Goal: Task Accomplishment & Management: Use online tool/utility

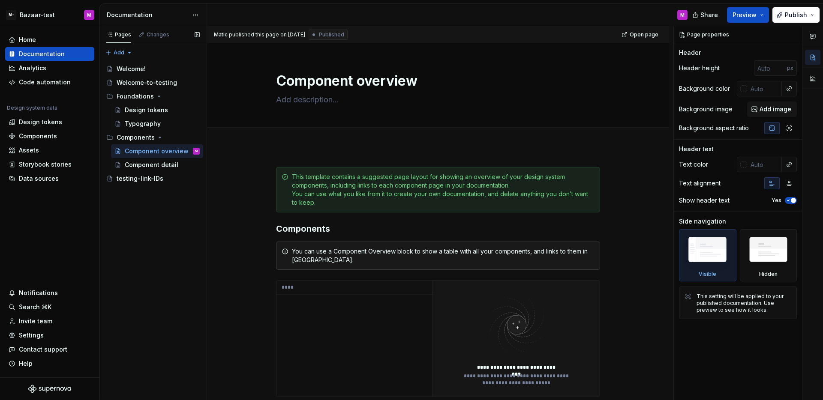
click at [178, 213] on div "Pages Changes Add Accessibility guide for tree Page tree. Navigate the tree wit…" at bounding box center [152, 213] width 107 height 375
click at [143, 72] on div "Welcome!" at bounding box center [131, 69] width 29 height 9
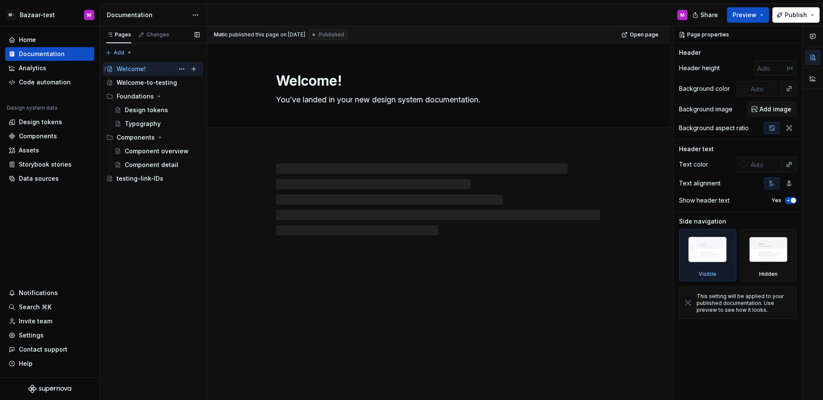
type textarea "*"
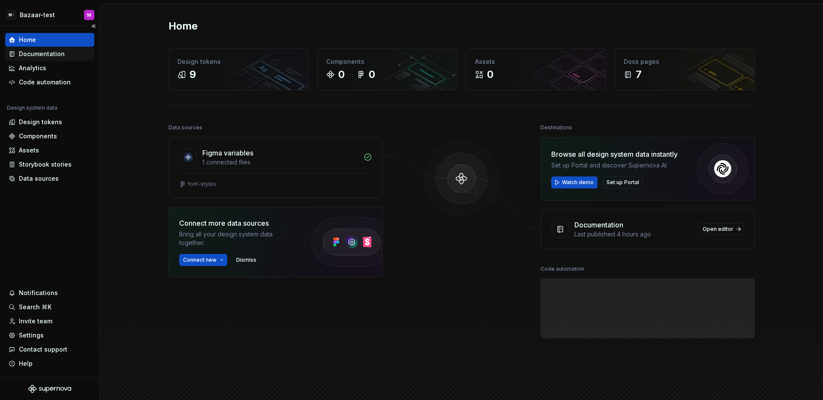
click at [43, 58] on div "Documentation" at bounding box center [42, 54] width 46 height 9
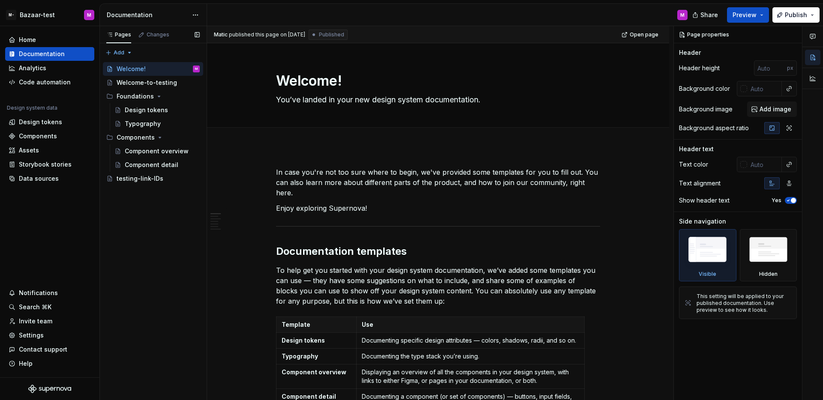
click at [177, 250] on div "Pages Changes Add Accessibility guide for tree Page tree. Navigate the tree wit…" at bounding box center [152, 213] width 107 height 375
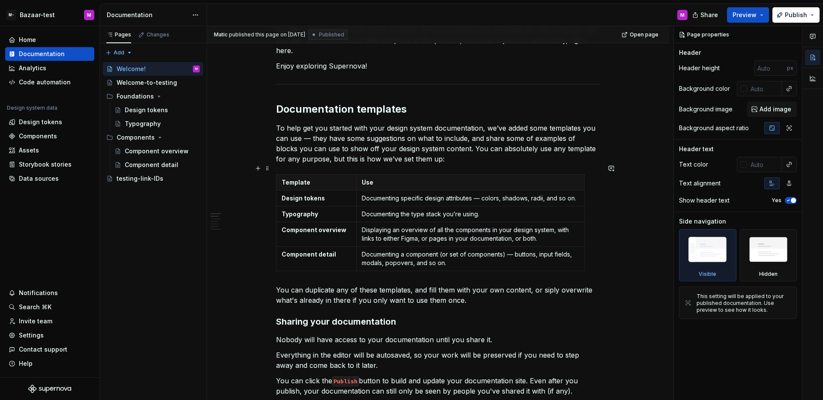
scroll to position [685, 0]
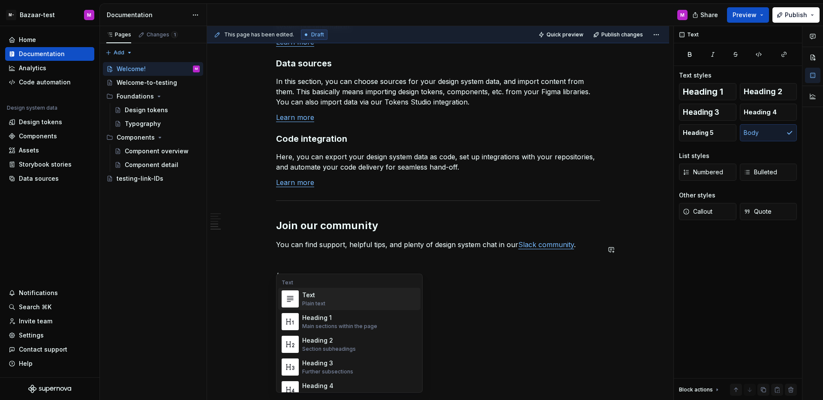
type textarea "*"
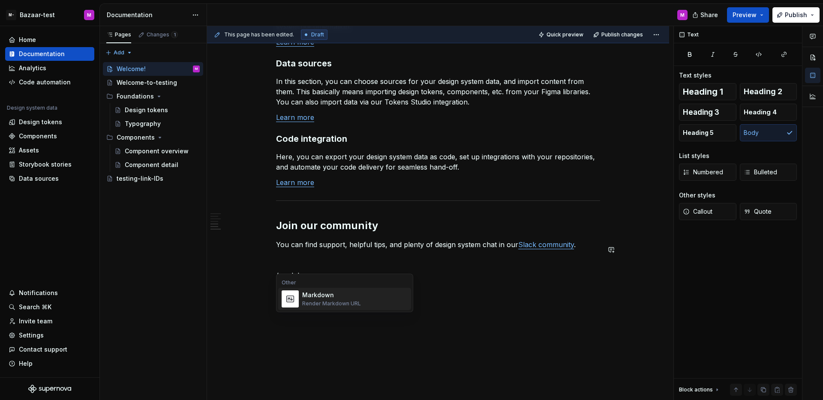
click at [378, 295] on div "Markdown Render Markdown URL" at bounding box center [354, 299] width 105 height 17
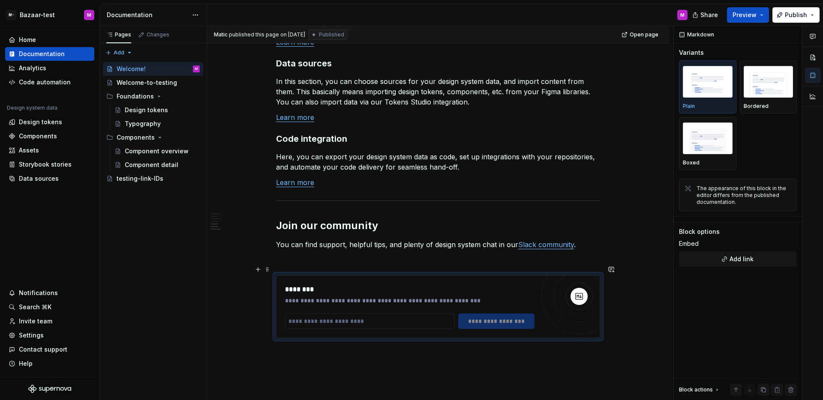
click at [477, 285] on div "********" at bounding box center [409, 290] width 249 height 10
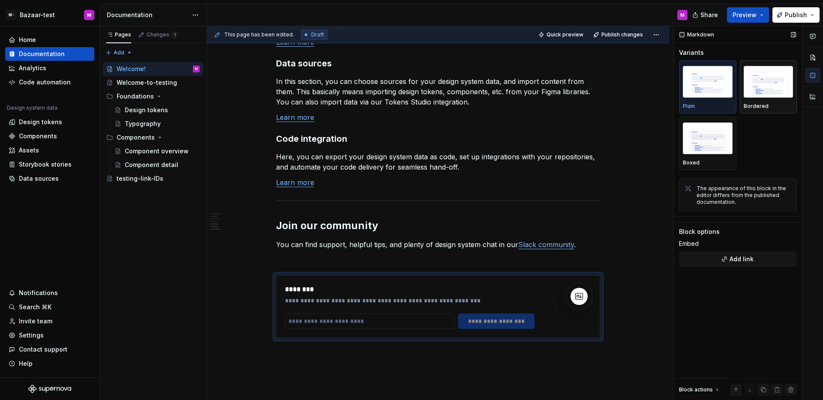
click at [750, 108] on p "Bordered" at bounding box center [756, 106] width 25 height 7
click at [728, 141] on img "button" at bounding box center [708, 138] width 50 height 31
click at [712, 96] on img "button" at bounding box center [708, 81] width 50 height 31
click at [714, 146] on img "button" at bounding box center [708, 138] width 50 height 31
click at [744, 99] on div "Bordered" at bounding box center [769, 86] width 50 height 45
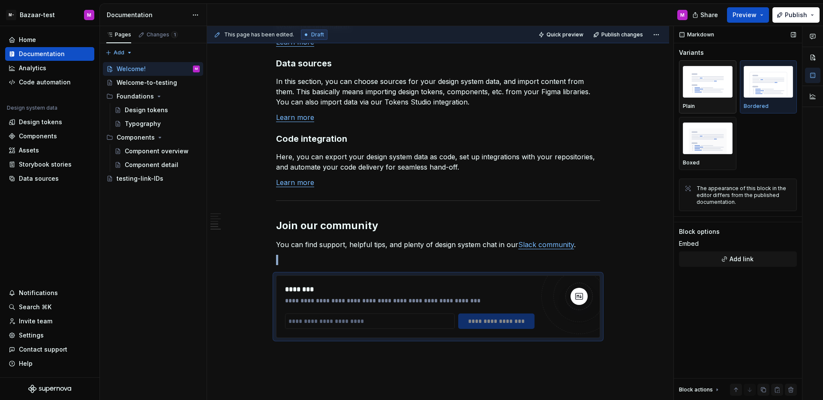
click at [724, 96] on img "button" at bounding box center [708, 81] width 50 height 31
click at [758, 146] on div "Plain Bordered Boxed" at bounding box center [738, 115] width 118 height 110
click at [39, 20] on html "M- Bazaar-test M Home Documentation Analytics Code automation Design system dat…" at bounding box center [411, 200] width 823 height 400
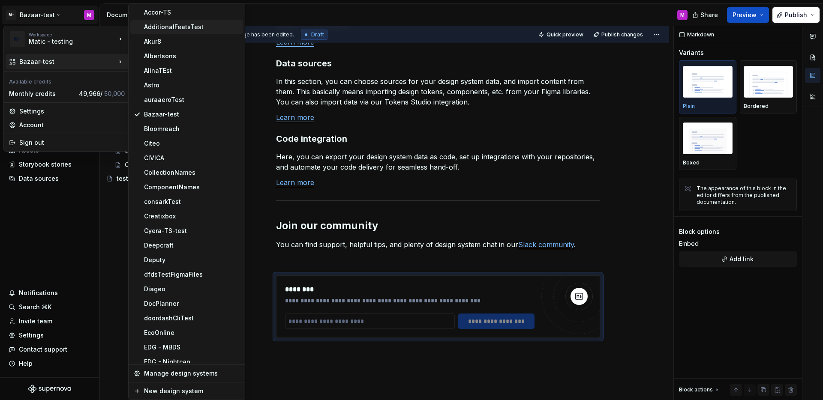
click at [159, 28] on div "AdditionalFeatsTest" at bounding box center [192, 27] width 96 height 9
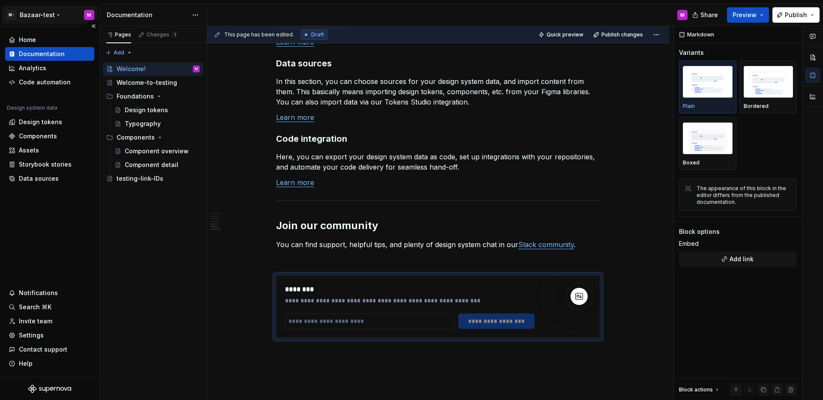
click at [54, 20] on html "M- Bazaar-test M Home Documentation Analytics Code automation Design system dat…" at bounding box center [411, 200] width 823 height 400
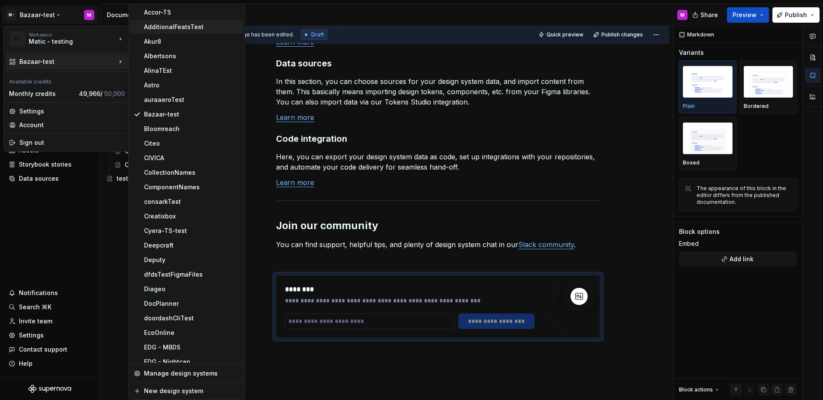
click at [144, 32] on div "AdditionalFeatsTest" at bounding box center [186, 27] width 113 height 14
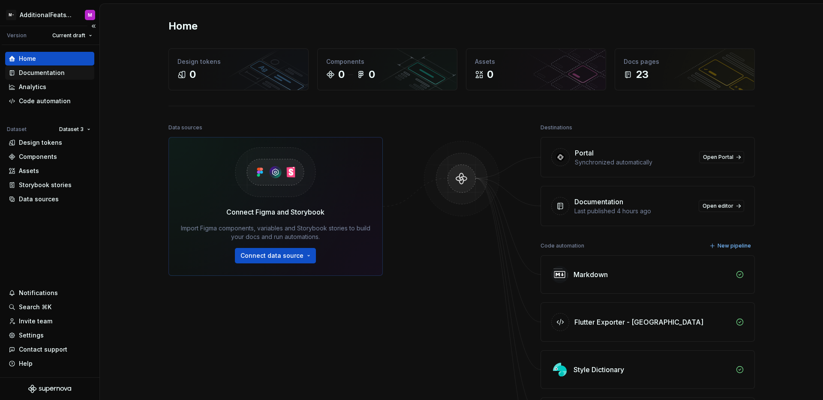
click at [44, 70] on div "Documentation" at bounding box center [42, 73] width 46 height 9
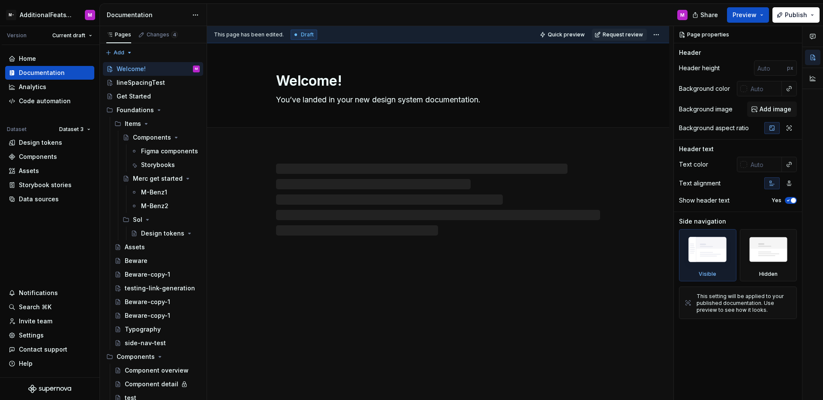
type textarea "*"
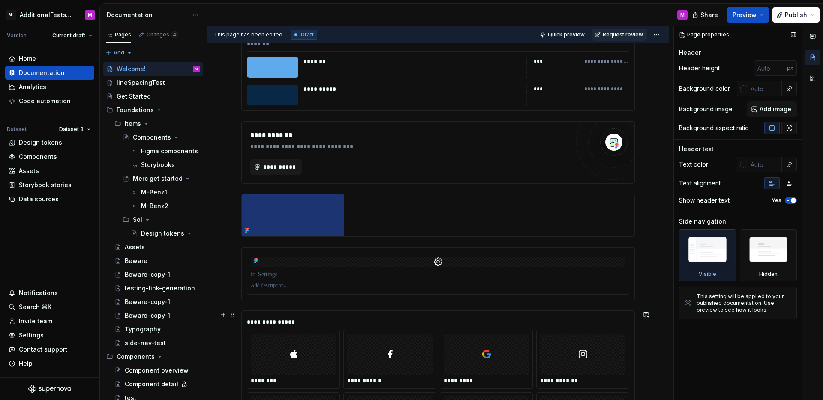
scroll to position [621, 0]
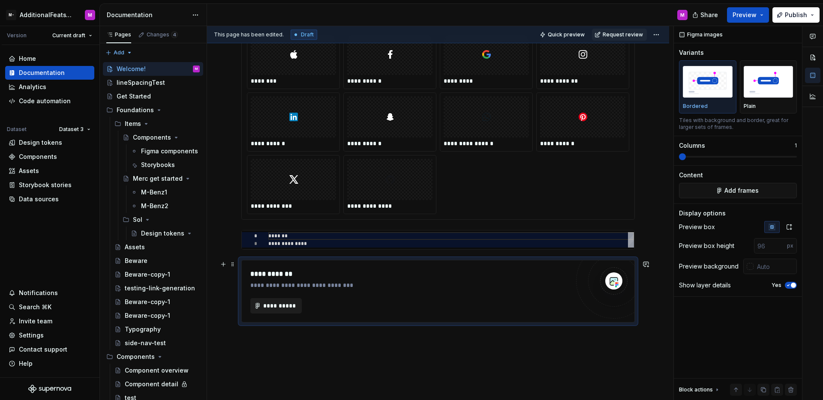
click at [283, 303] on span "**********" at bounding box center [279, 306] width 33 height 9
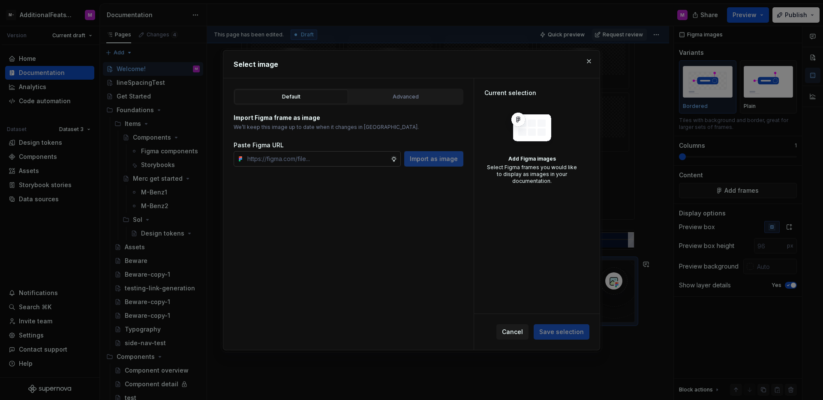
click at [342, 162] on input "text" at bounding box center [317, 158] width 147 height 15
type input "https://www.figma.com/design/viCbC4IdptMJ2eg2WwA6At/Supernova-issue?node-id=101…"
click at [438, 164] on button "Import as image" at bounding box center [433, 158] width 59 height 15
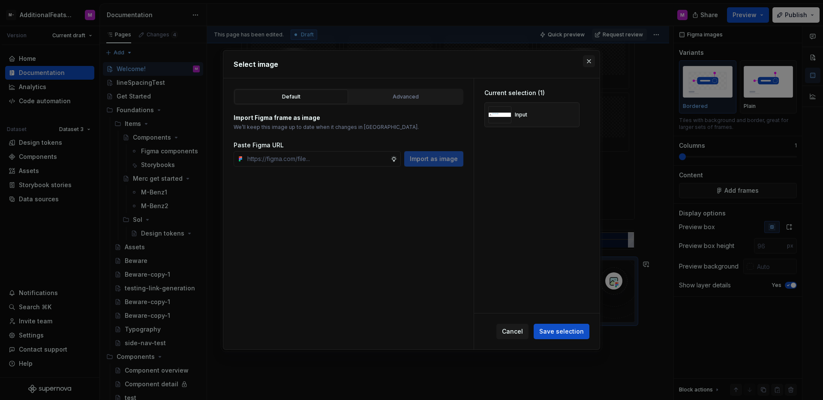
click at [586, 61] on button "button" at bounding box center [589, 61] width 12 height 12
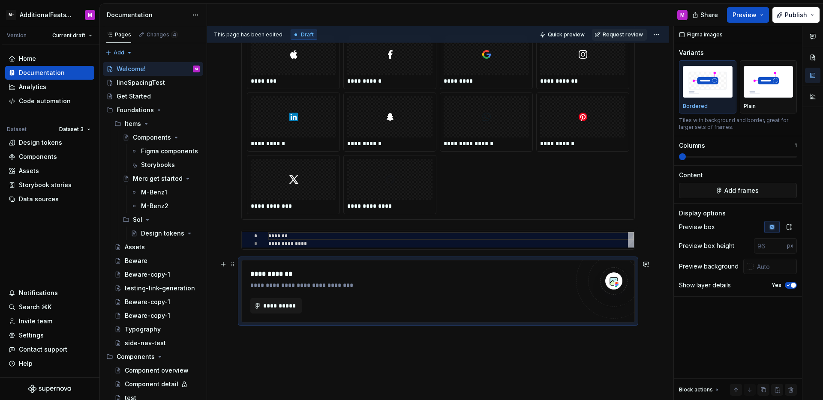
scroll to position [627, 0]
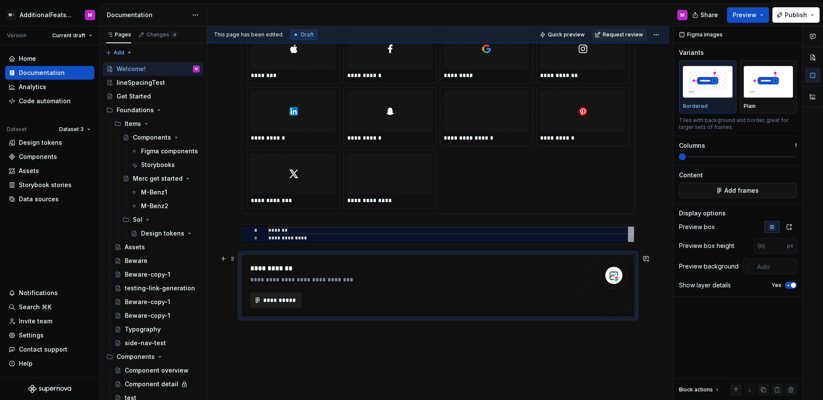
click at [292, 300] on span "**********" at bounding box center [279, 300] width 33 height 9
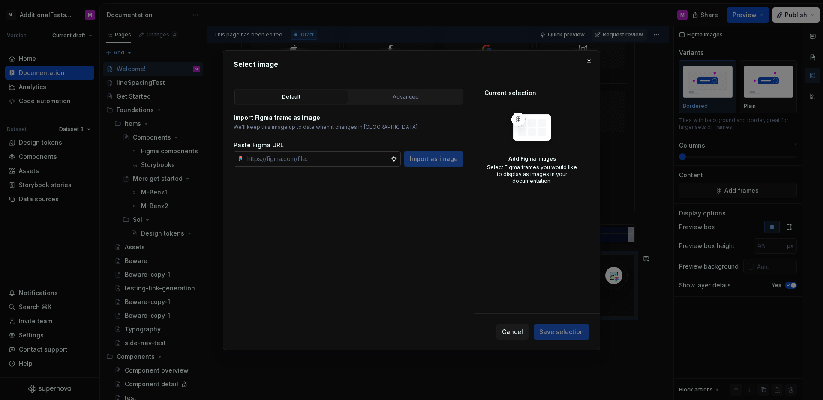
click at [372, 159] on input "text" at bounding box center [317, 158] width 147 height 15
type input "https://www.figma.com/design/viCbC4IdptMJ2eg2WwA6At/Supernova-issue?node-id=101…"
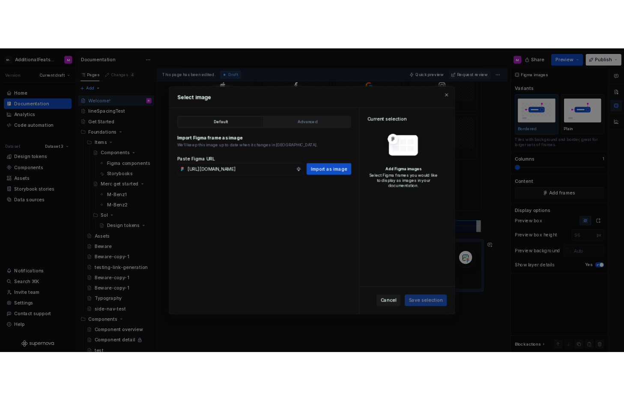
scroll to position [0, 0]
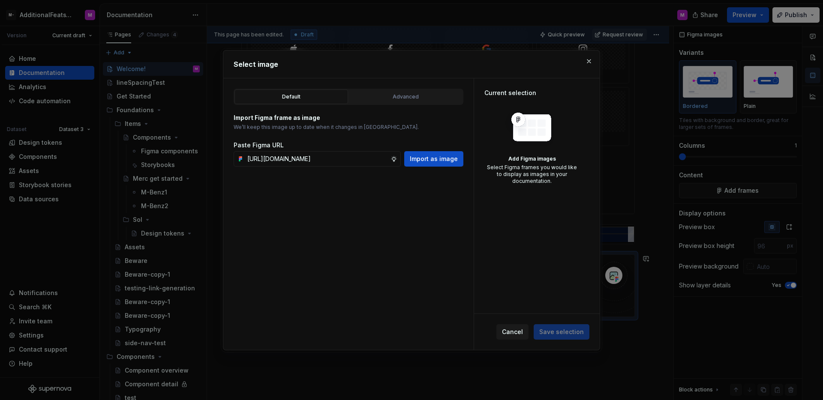
click at [456, 168] on div "Default Advanced Import Figma frame as image We’ll keep this image up to date w…" at bounding box center [348, 214] width 250 height 272
click at [455, 166] on button "Import as image" at bounding box center [433, 158] width 59 height 15
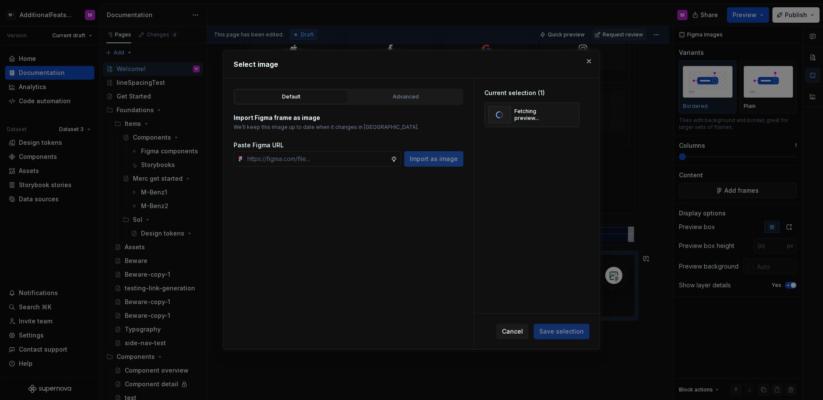
click at [569, 243] on div "Current selection (1) Fetching preview..." at bounding box center [537, 195] width 126 height 235
click at [565, 327] on button "Save selection" at bounding box center [562, 331] width 56 height 15
click at [566, 332] on div "Cancel Save selection" at bounding box center [542, 331] width 93 height 15
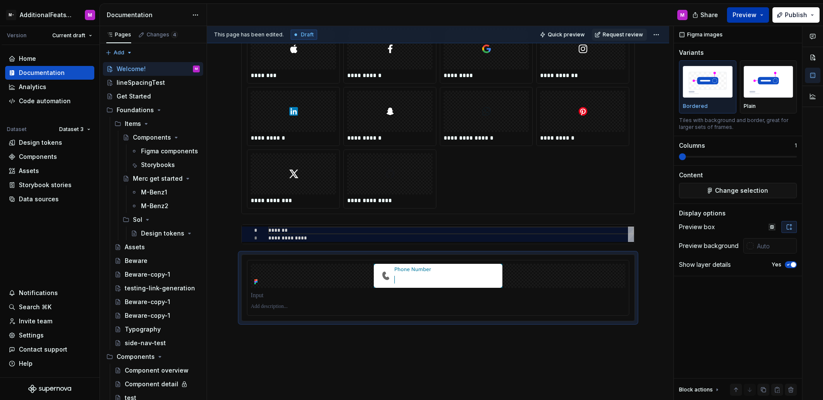
click at [741, 19] on button "Preview" at bounding box center [748, 14] width 42 height 15
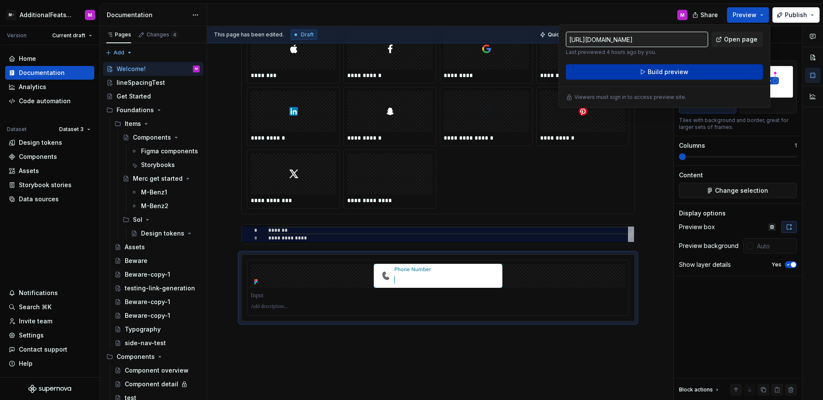
click at [663, 72] on span "Build preview" at bounding box center [668, 72] width 41 height 9
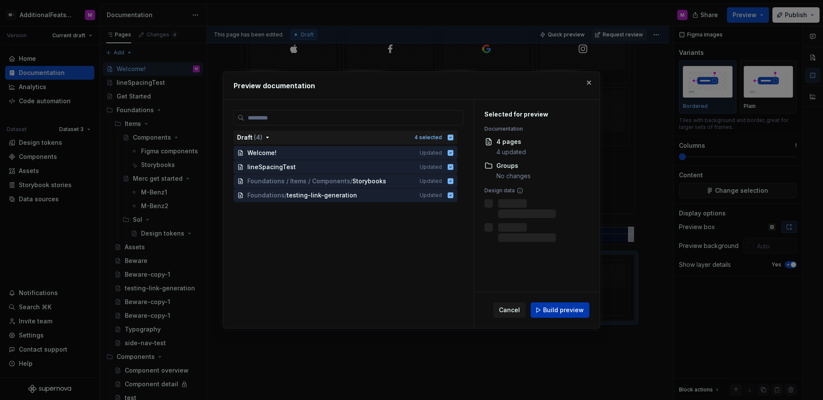
click at [554, 303] on button "Build preview" at bounding box center [560, 310] width 59 height 15
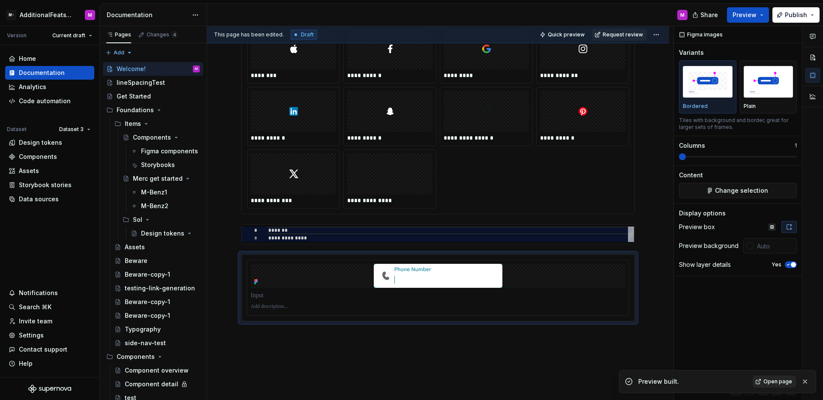
click at [768, 384] on span "Open page" at bounding box center [777, 381] width 29 height 7
type textarea "*"
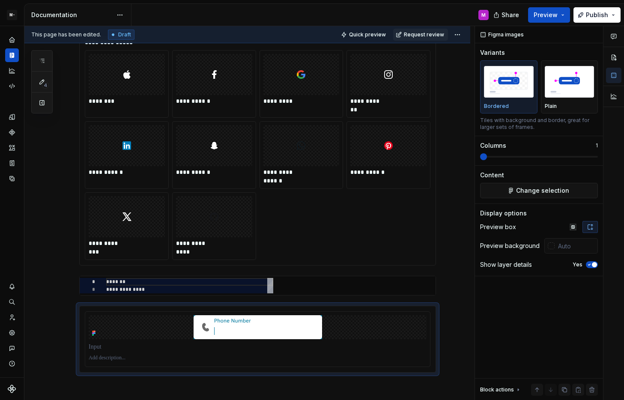
scroll to position [637, 0]
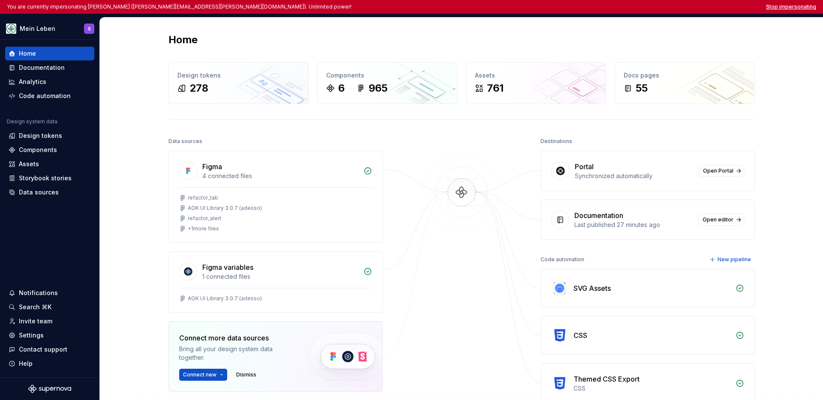
click at [624, 7] on button "Stop impersonating" at bounding box center [791, 6] width 50 height 7
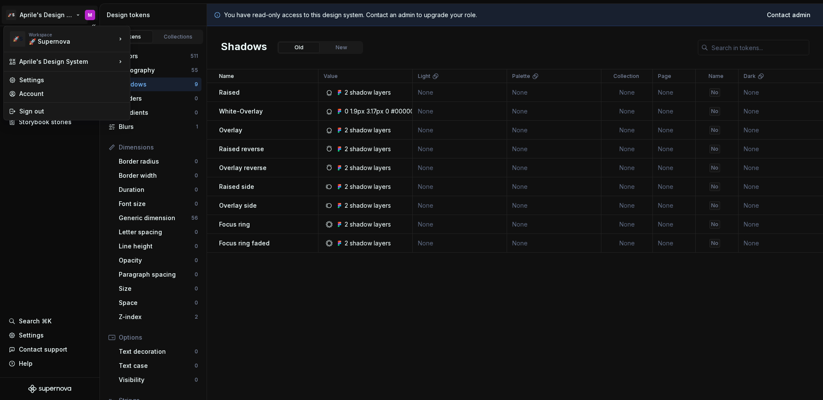
click at [39, 12] on html "🚀S Aprile's Design System M Documentation Design system data Design tokens Comp…" at bounding box center [411, 200] width 823 height 400
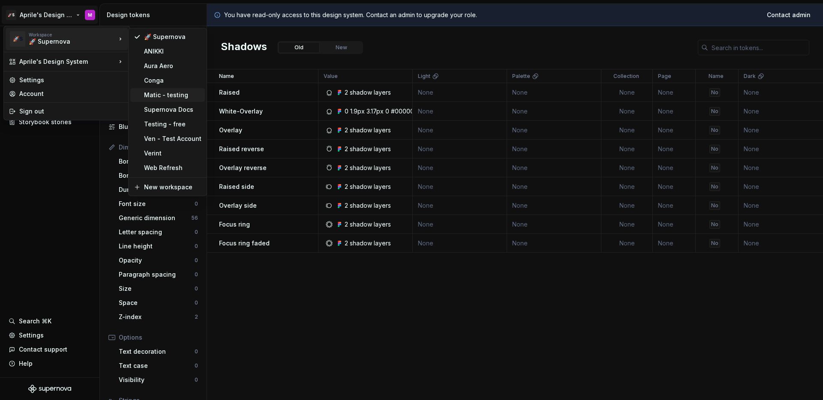
click at [156, 95] on div "Matic - testing" at bounding box center [172, 95] width 57 height 9
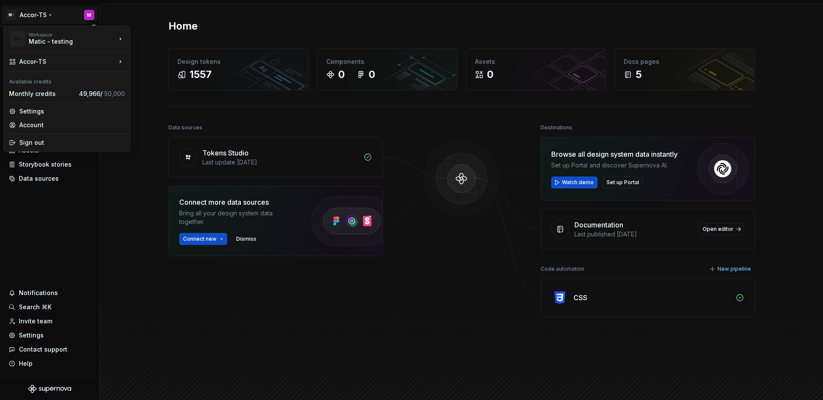
click at [26, 16] on html "M- Accor-TS M Home Documentation Analytics Code automation Design system data D…" at bounding box center [411, 200] width 823 height 400
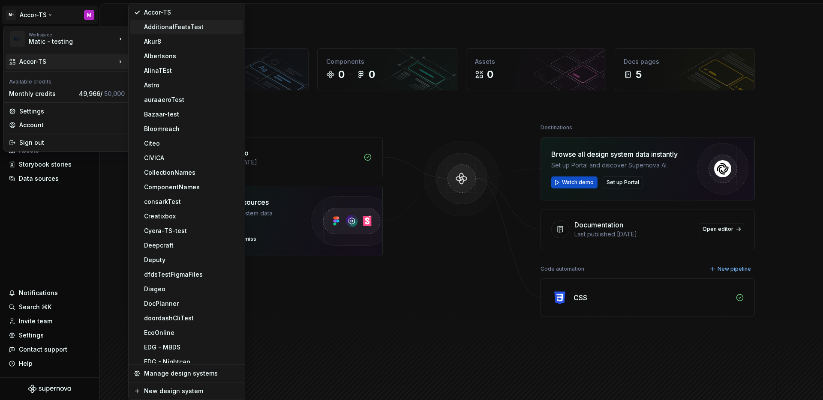
click at [159, 27] on div "AdditionalFeatsTest" at bounding box center [192, 27] width 96 height 9
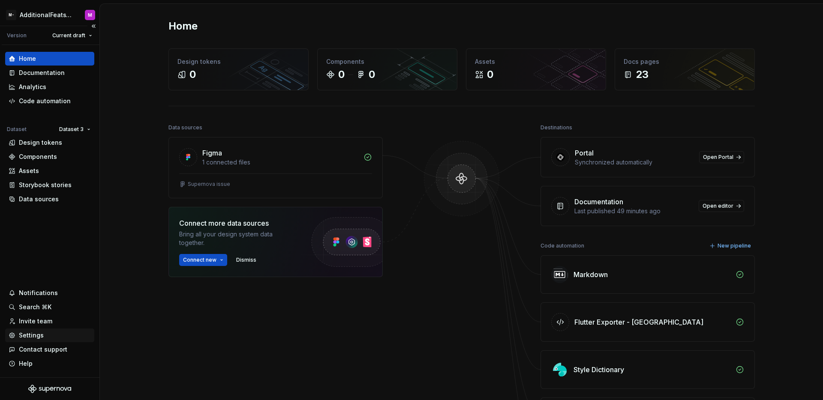
click at [44, 337] on div "Settings" at bounding box center [50, 335] width 82 height 9
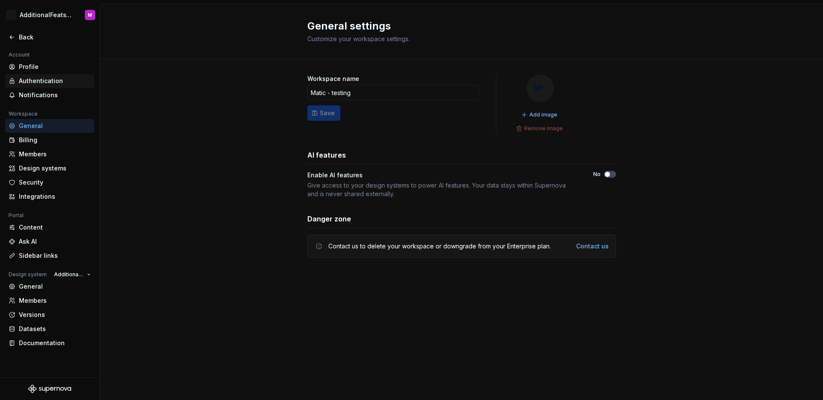
click at [66, 82] on div "Authentication" at bounding box center [55, 81] width 72 height 9
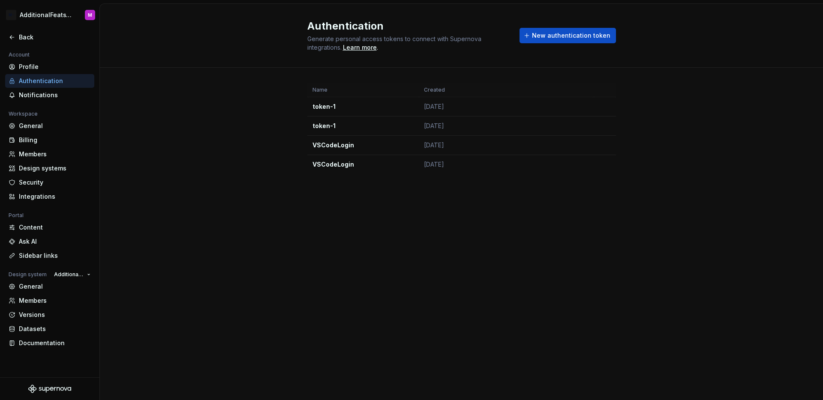
click at [590, 42] on button "New authentication token" at bounding box center [567, 35] width 96 height 15
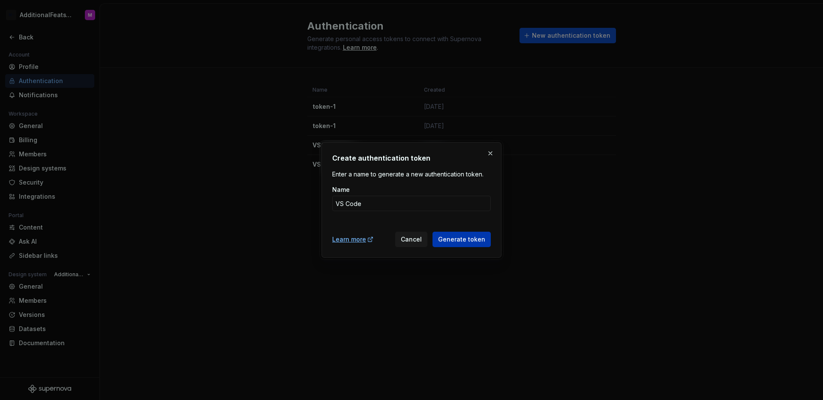
type input "VS Code"
click at [451, 241] on span "Generate token" at bounding box center [461, 239] width 47 height 9
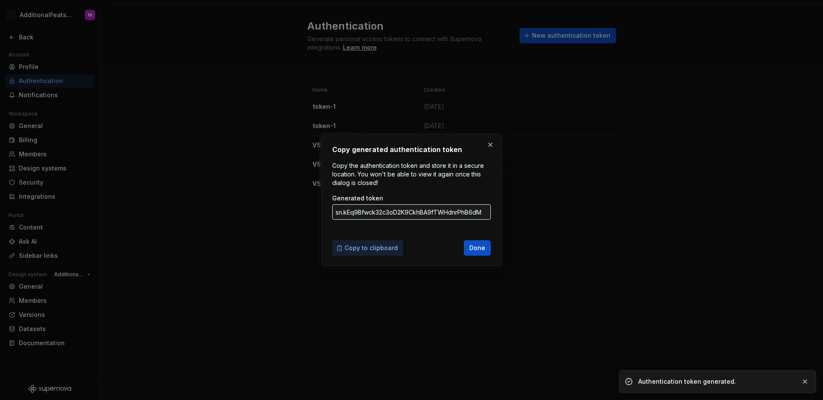
click at [363, 246] on span "Copy to clipboard" at bounding box center [371, 248] width 53 height 9
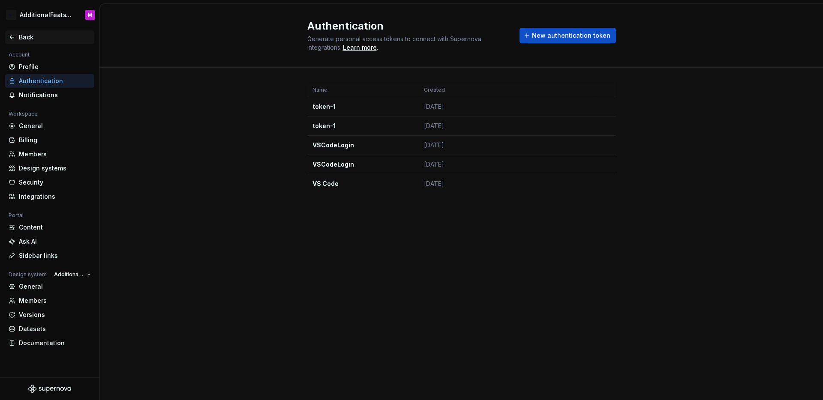
click at [19, 37] on div "Back" at bounding box center [55, 37] width 72 height 9
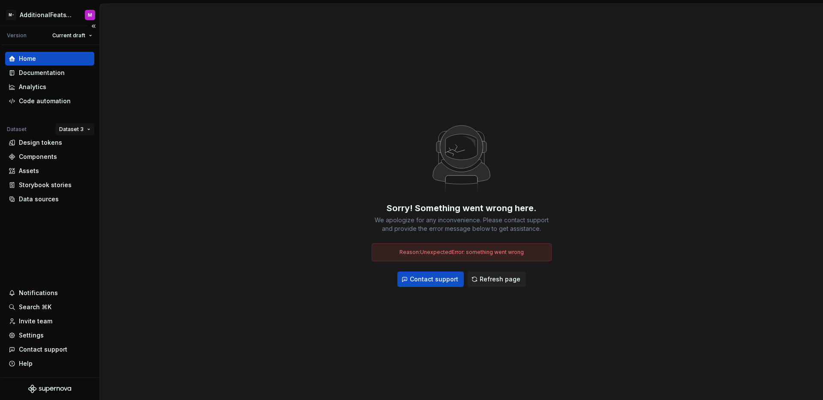
click at [72, 129] on html "M- AdditionalFeatsTest M Version Current draft Home Documentation Analytics Cod…" at bounding box center [411, 200] width 823 height 400
click at [77, 144] on div "Dataset 1" at bounding box center [100, 146] width 56 height 9
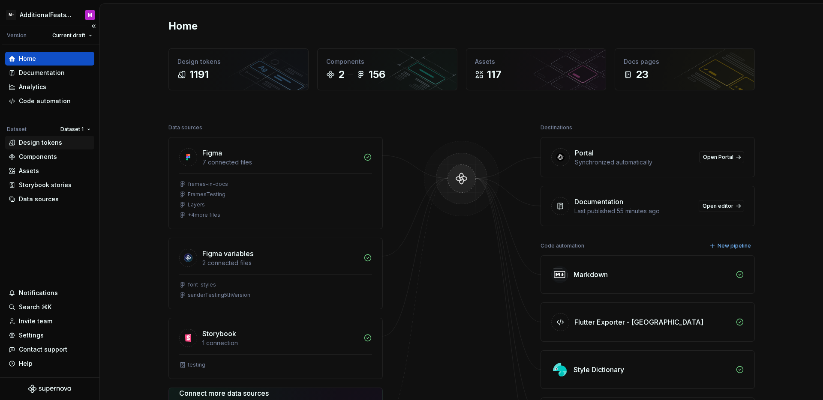
click at [53, 141] on div "Design tokens" at bounding box center [40, 142] width 43 height 9
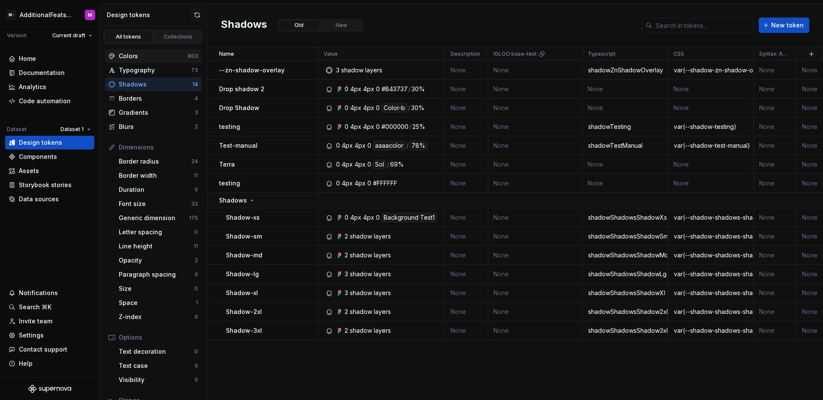
click at [151, 56] on div "Colors" at bounding box center [153, 56] width 69 height 9
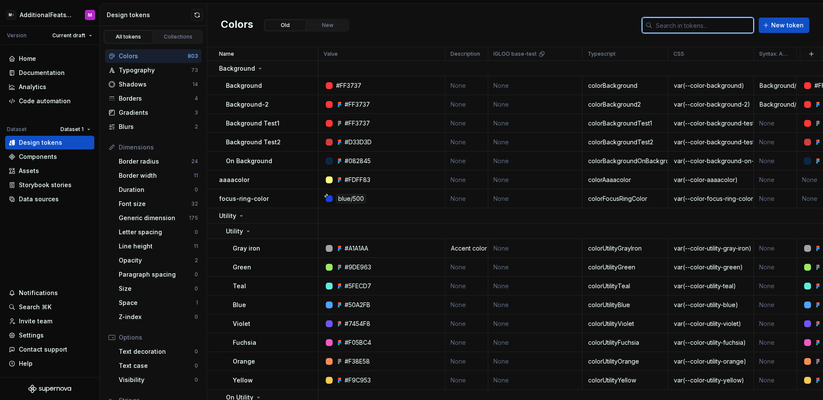
click at [688, 25] on input "text" at bounding box center [702, 25] width 101 height 15
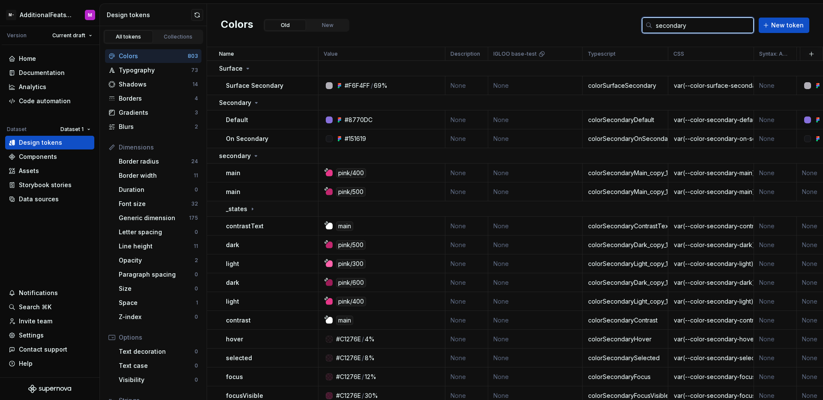
drag, startPoint x: 696, startPoint y: 27, endPoint x: 631, endPoint y: 23, distance: 64.8
click at [631, 23] on div "Colors Old New secondary New token" at bounding box center [515, 25] width 616 height 43
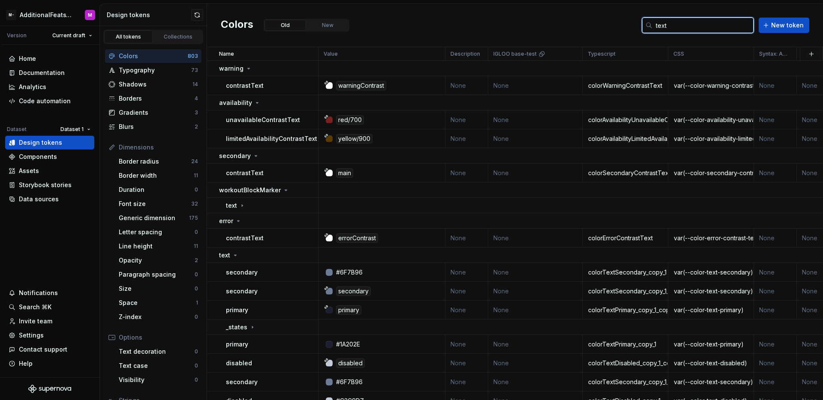
drag, startPoint x: 678, startPoint y: 29, endPoint x: 609, endPoint y: 26, distance: 68.6
click at [609, 26] on div "Colors Old New text New token" at bounding box center [515, 25] width 616 height 43
click at [543, 15] on div "Colors Old New text New token" at bounding box center [515, 25] width 616 height 43
click at [689, 27] on input "text" at bounding box center [702, 25] width 101 height 15
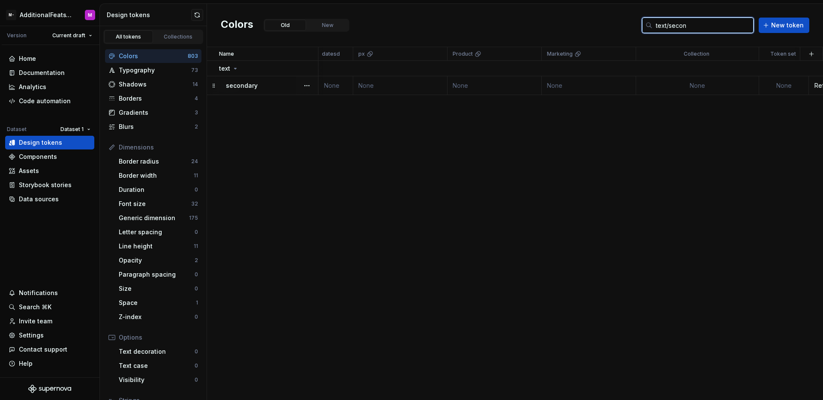
type input "text/secon"
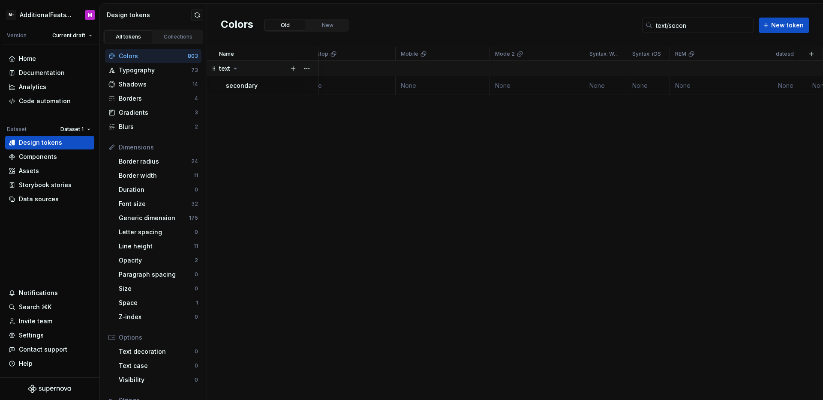
scroll to position [0, 941]
click at [718, 28] on input "text/secon" at bounding box center [702, 25] width 101 height 15
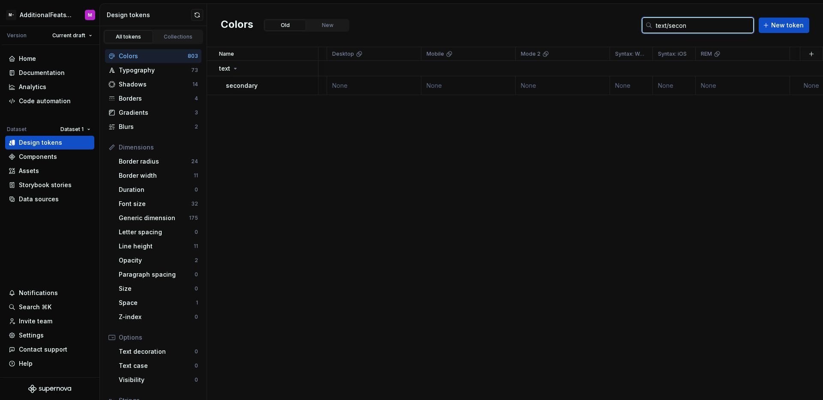
drag, startPoint x: 671, startPoint y: 25, endPoint x: 615, endPoint y: 24, distance: 55.3
click at [615, 24] on div "Colors Old New text/secon New token" at bounding box center [515, 25] width 616 height 43
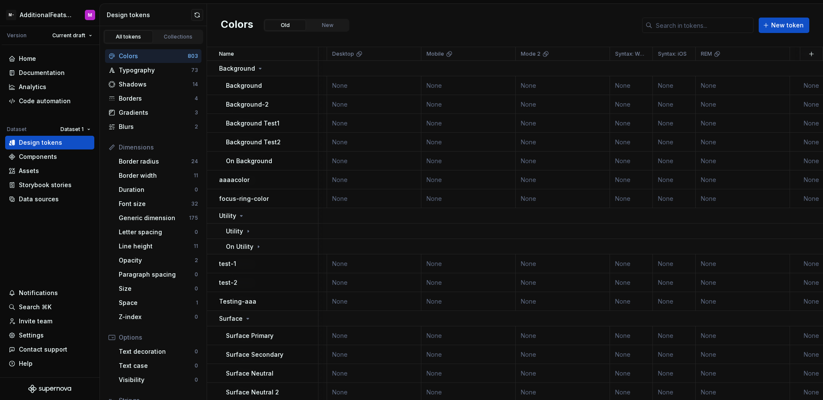
drag, startPoint x: 578, startPoint y: 35, endPoint x: 563, endPoint y: 40, distance: 15.9
click at [578, 35] on div "Colors Old New New token" at bounding box center [515, 25] width 616 height 43
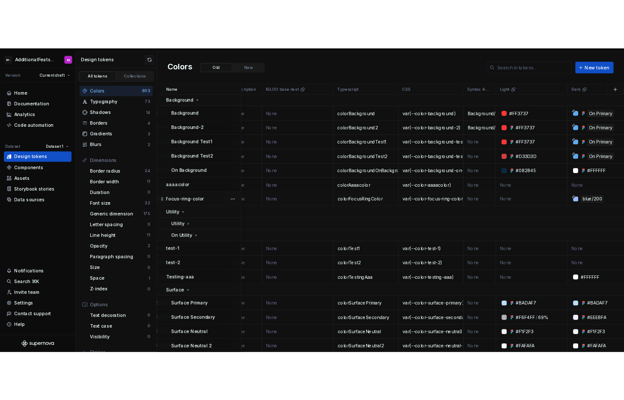
scroll to position [0, 134]
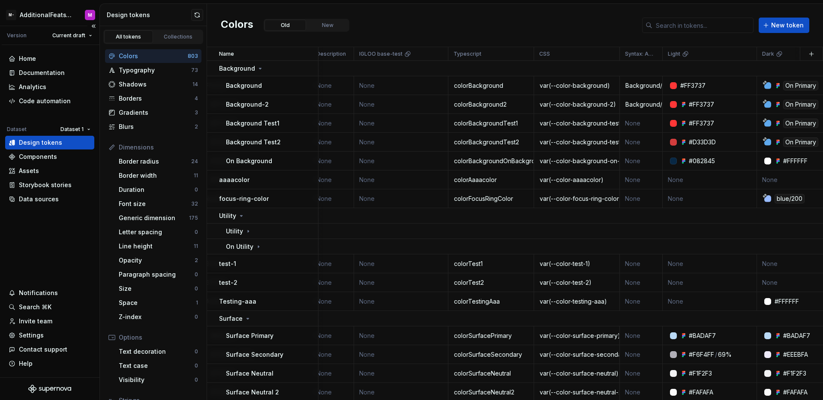
click at [68, 224] on div "Home Documentation Analytics Code automation Dataset Dataset 1 Design tokens Co…" at bounding box center [49, 211] width 99 height 333
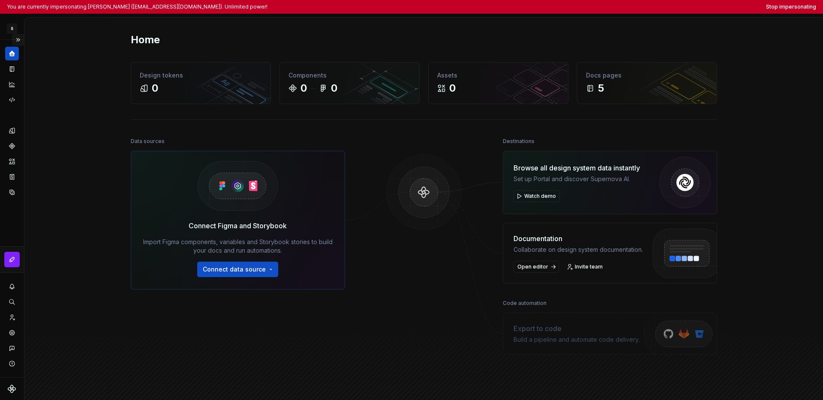
click at [20, 42] on button "Expand sidebar" at bounding box center [18, 40] width 12 height 12
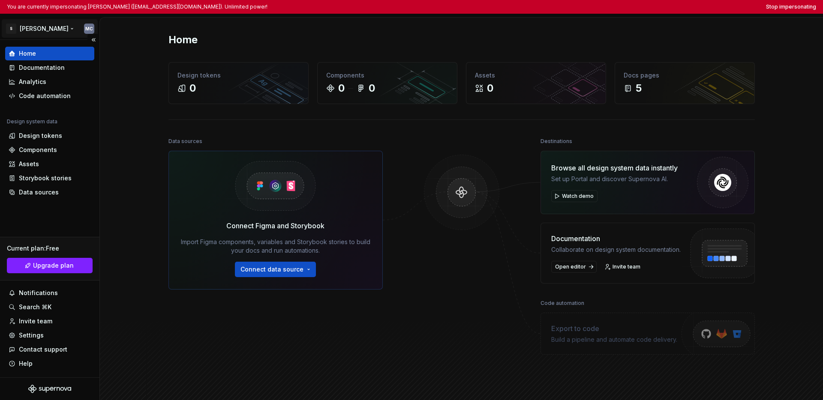
click at [47, 29] on html "You are currently impersonating [PERSON_NAME] ([EMAIL_ADDRESS][DOMAIN_NAME]). U…" at bounding box center [411, 200] width 823 height 400
click at [624, 7] on html "You are currently impersonating [PERSON_NAME] ([EMAIL_ADDRESS][DOMAIN_NAME]). U…" at bounding box center [411, 200] width 823 height 400
click at [624, 7] on button "Stop impersonating" at bounding box center [791, 6] width 50 height 7
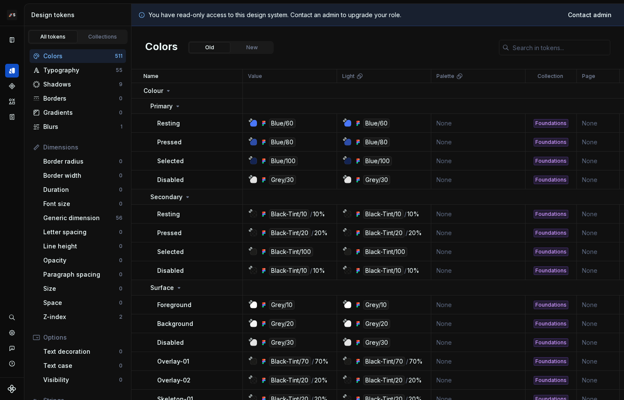
scroll to position [11, 0]
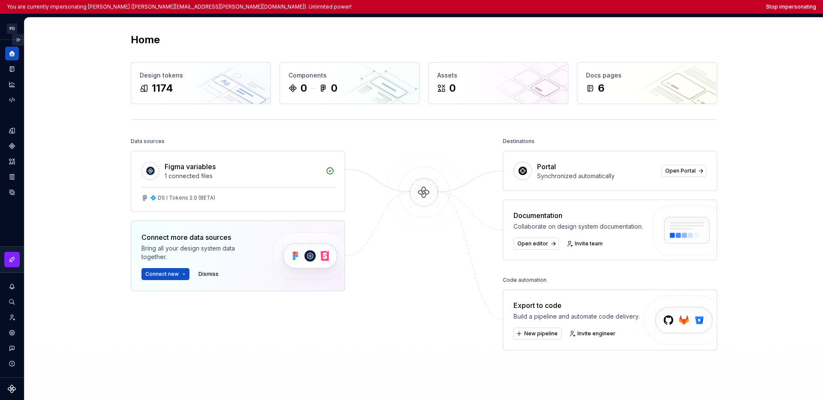
click at [22, 40] on button "Expand sidebar" at bounding box center [18, 40] width 12 height 12
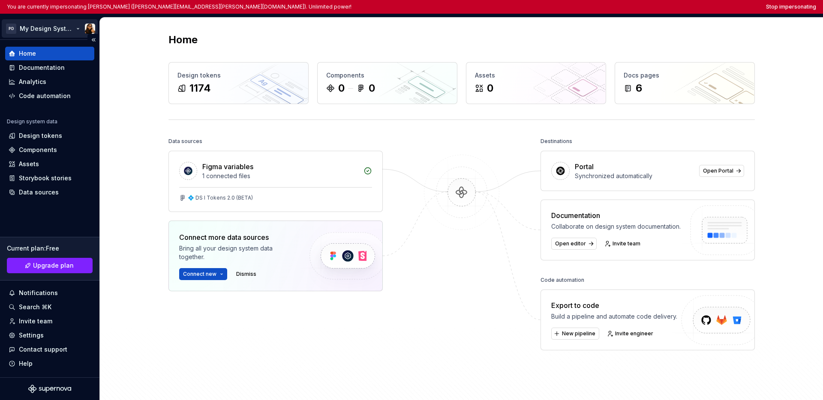
click at [26, 33] on html "You are currently impersonating [PERSON_NAME] ([PERSON_NAME][EMAIL_ADDRESS][PER…" at bounding box center [411, 200] width 823 height 400
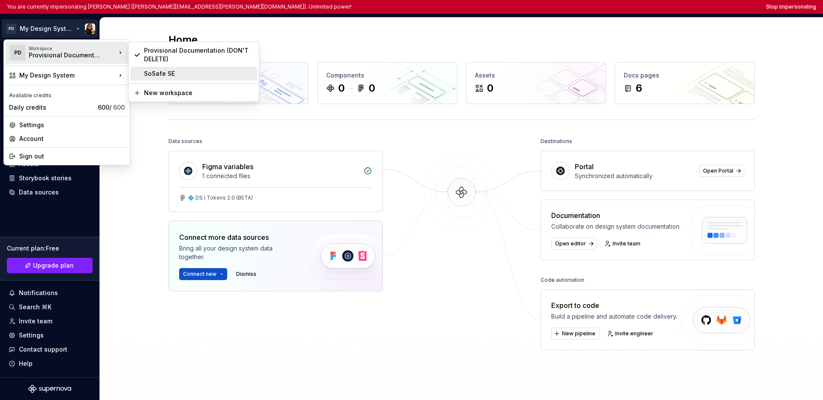
click at [162, 77] on div "SoSafe SE" at bounding box center [199, 73] width 110 height 9
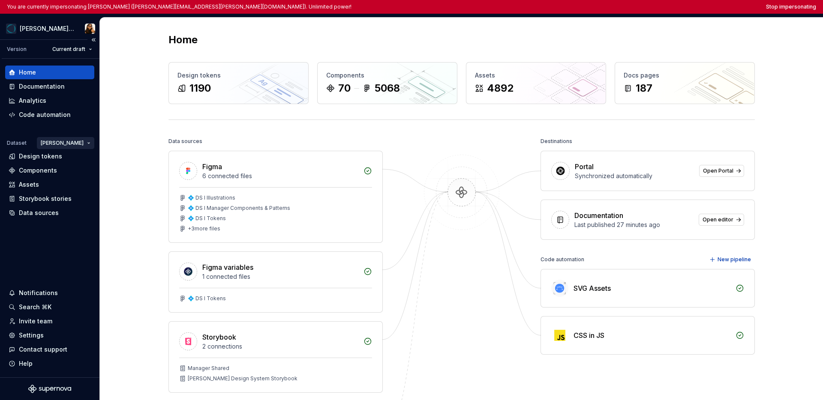
click at [78, 146] on html "You are currently impersonating Marta (marta.conde-dieguez@sosafe.de). Unlimite…" at bounding box center [411, 200] width 823 height 400
click at [83, 158] on div "Manager" at bounding box center [107, 160] width 73 height 14
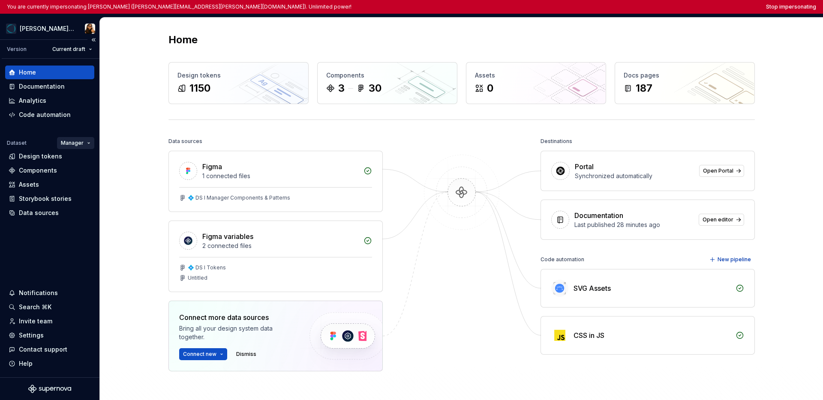
click at [82, 146] on html "You are currently impersonating Marta (marta.conde-dieguez@sosafe.de). Unlimite…" at bounding box center [411, 200] width 823 height 400
click at [83, 172] on div "Vera" at bounding box center [102, 173] width 56 height 9
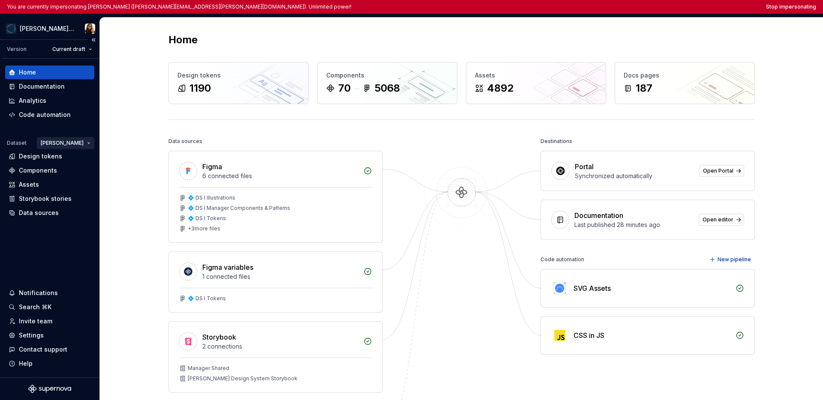
click at [75, 144] on html "You are currently impersonating Marta (marta.conde-dieguez@sosafe.de). Unlimite…" at bounding box center [411, 200] width 823 height 400
click at [80, 161] on div "Manager" at bounding box center [107, 160] width 73 height 14
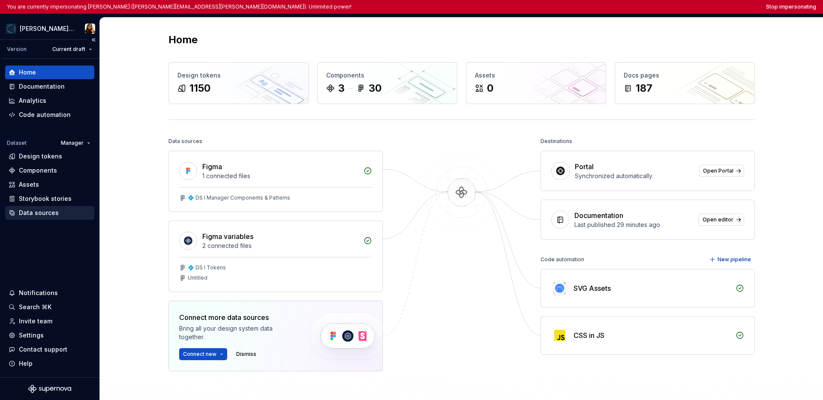
click at [42, 213] on div "Data sources" at bounding box center [39, 213] width 40 height 9
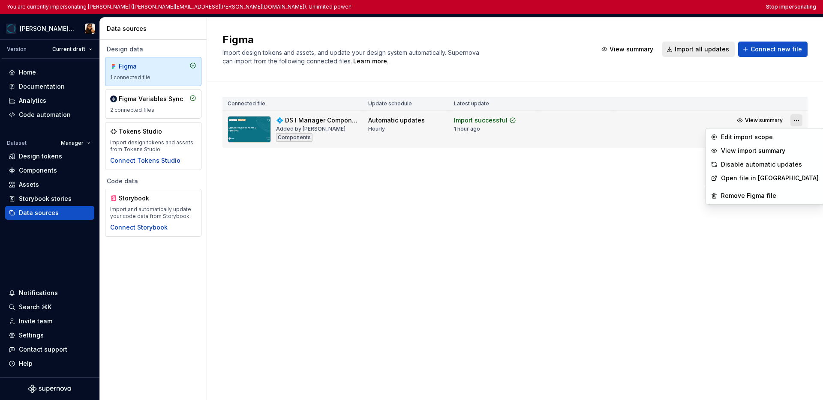
click at [624, 122] on html "You are currently impersonating Marta (marta.conde-dieguez@sosafe.de). Unlimite…" at bounding box center [411, 200] width 823 height 400
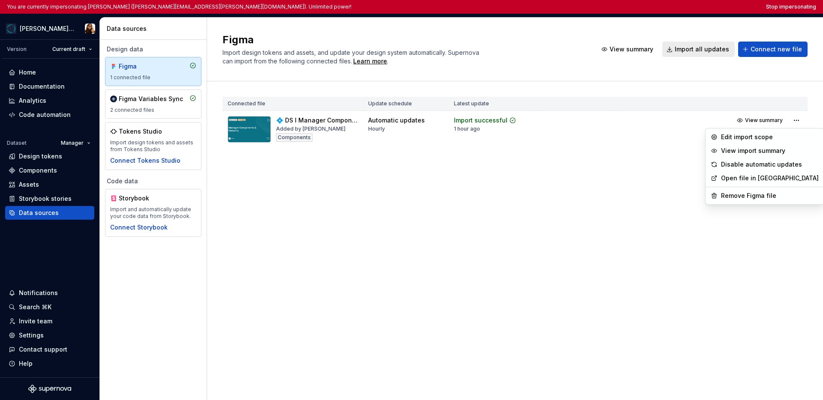
click at [624, 276] on html "You are currently impersonating Marta (marta.conde-dieguez@sosafe.de). Unlimite…" at bounding box center [411, 200] width 823 height 400
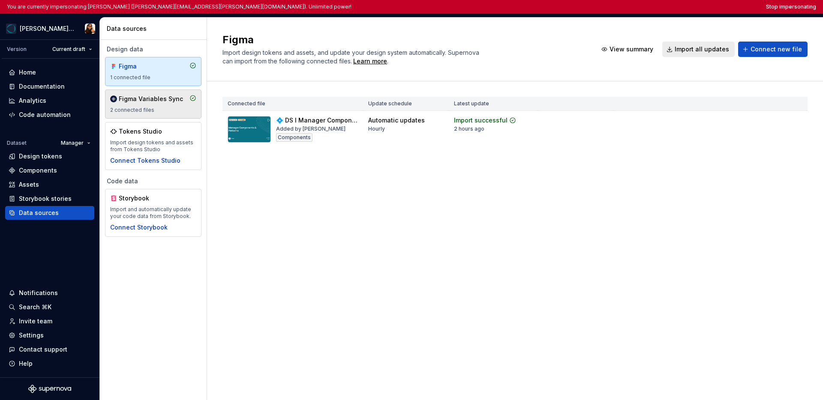
click at [130, 108] on div "2 connected files" at bounding box center [153, 110] width 86 height 7
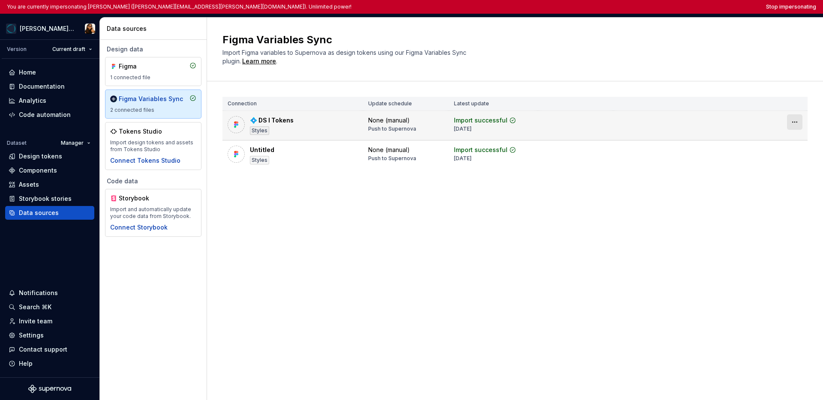
click at [624, 122] on html "You are currently impersonating Marta (marta.conde-dieguez@sosafe.de). Unlimite…" at bounding box center [411, 200] width 823 height 400
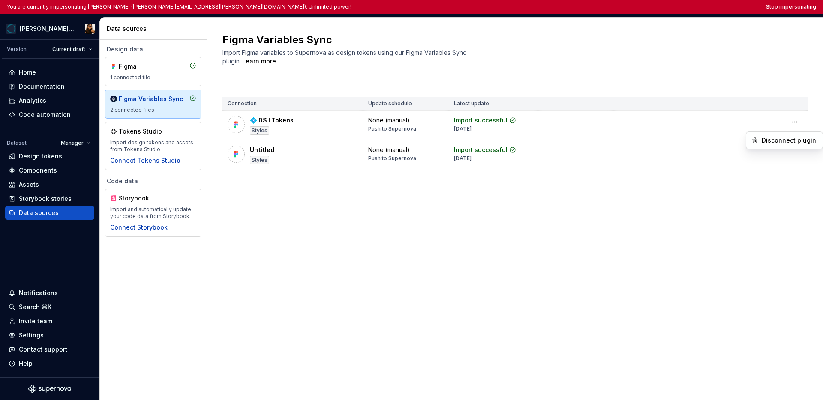
click at [624, 255] on html "You are currently impersonating Marta (marta.conde-dieguez@sosafe.de). Unlimite…" at bounding box center [411, 200] width 823 height 400
click at [30, 335] on div "Settings" at bounding box center [31, 335] width 25 height 9
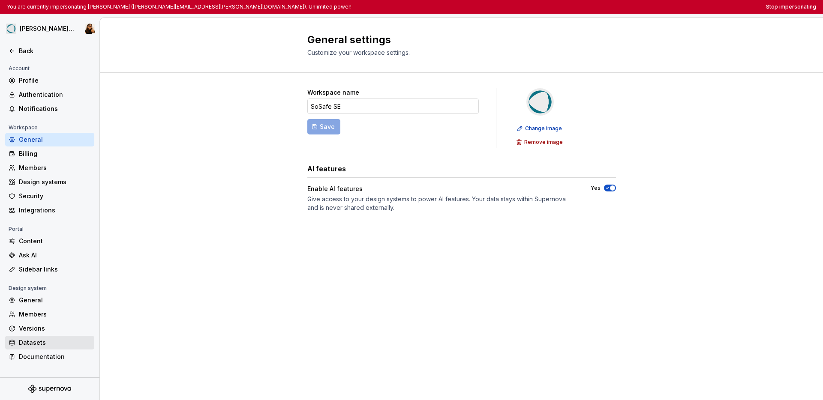
click at [44, 342] on div "Datasets" at bounding box center [55, 343] width 72 height 9
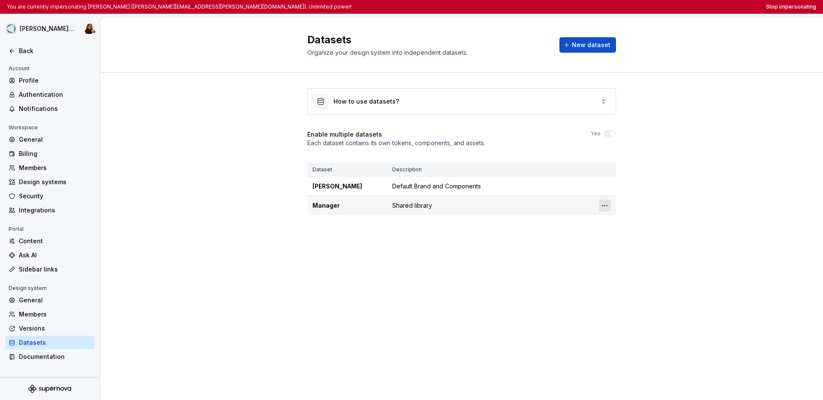
click at [604, 204] on html "You are currently impersonating Marta (marta.conde-dieguez@sosafe.de). Unlimite…" at bounding box center [411, 200] width 823 height 400
click at [624, 186] on html "You are currently impersonating Marta (marta.conde-dieguez@sosafe.de). Unlimite…" at bounding box center [411, 200] width 823 height 400
click at [624, 7] on button "Stop impersonating" at bounding box center [791, 6] width 50 height 7
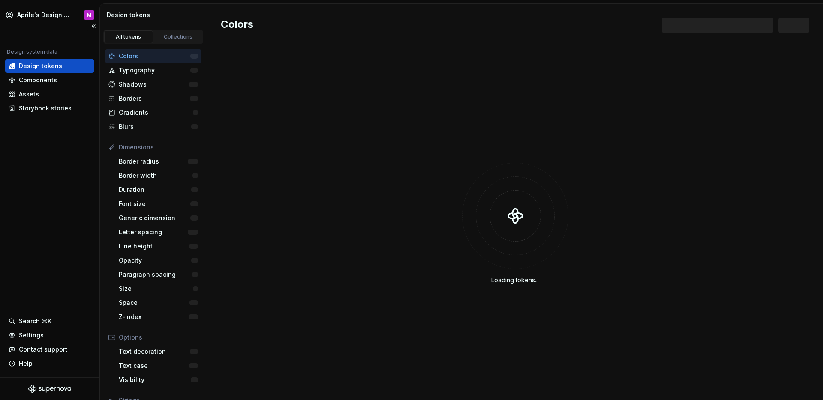
click at [80, 159] on div "Design system data Design tokens Components Assets Storybook stories Search ⌘K …" at bounding box center [49, 201] width 99 height 351
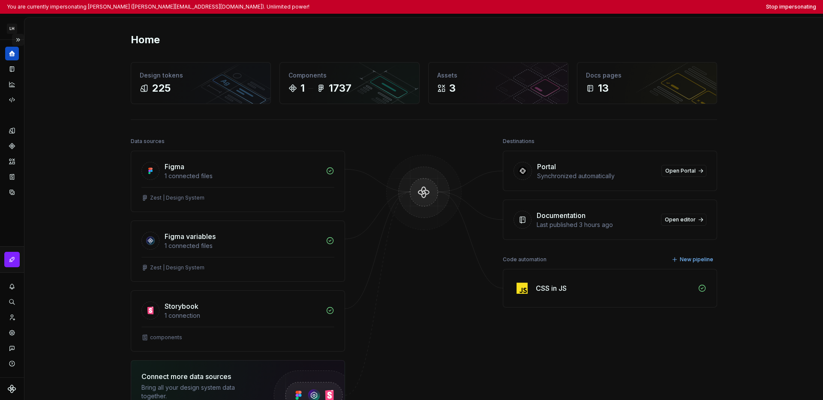
click at [18, 41] on button "Expand sidebar" at bounding box center [18, 40] width 12 height 12
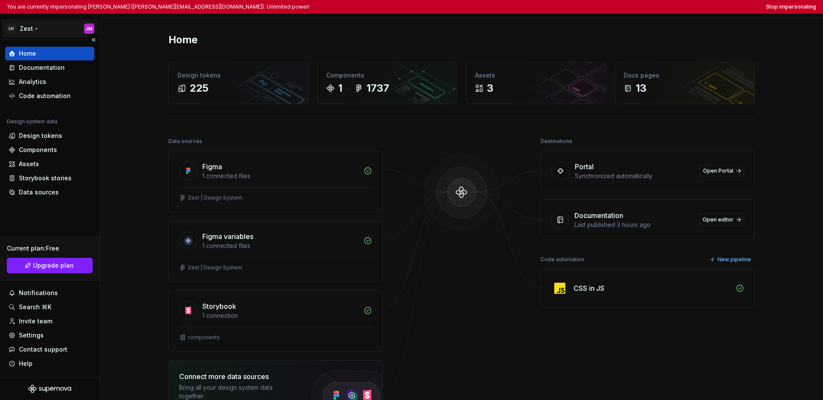
click at [38, 31] on html "You are currently impersonating [PERSON_NAME] ([PERSON_NAME][EMAIL_ADDRESS][DOM…" at bounding box center [411, 200] width 823 height 400
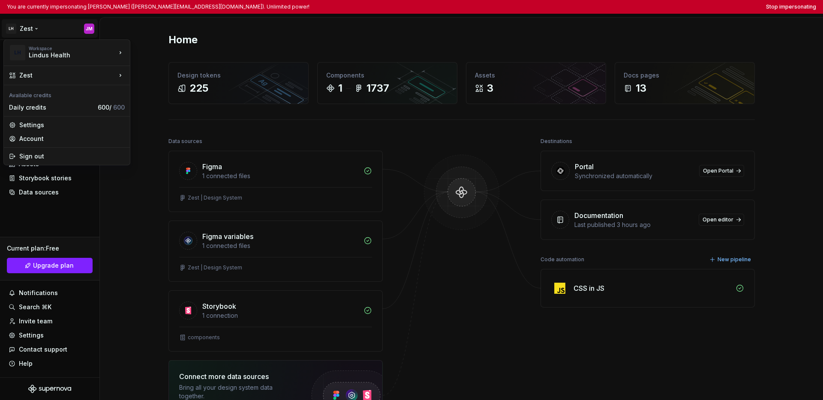
click at [61, 210] on html "You are currently impersonating Jordan Mackie (jordan@lindushealth.com). Unlimi…" at bounding box center [411, 200] width 823 height 400
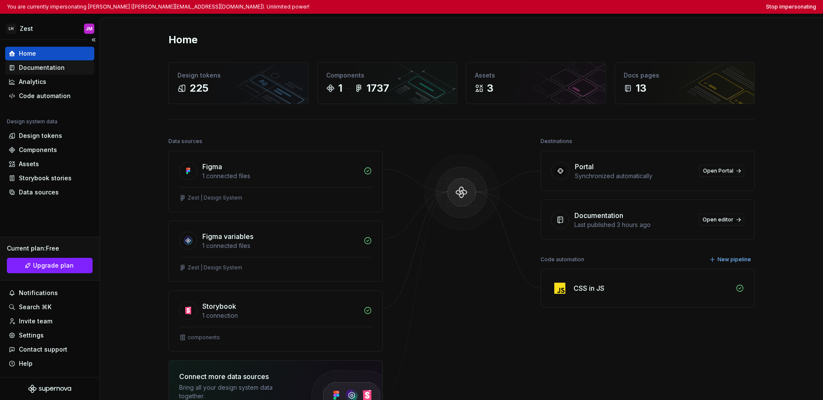
click at [44, 66] on div "Documentation" at bounding box center [42, 67] width 46 height 9
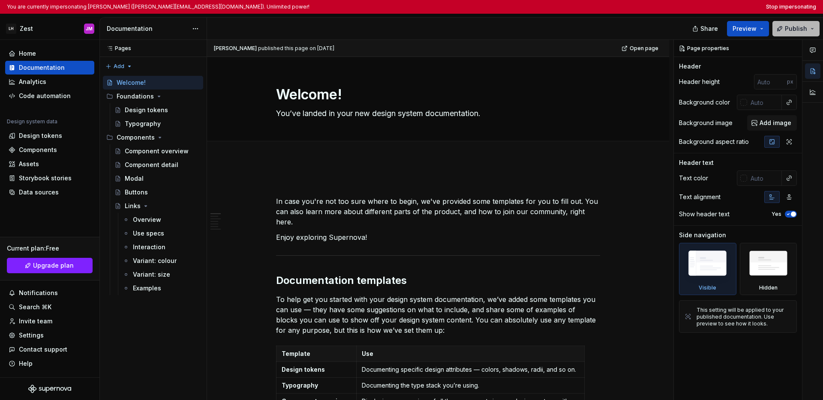
click at [624, 30] on button "Publish" at bounding box center [795, 28] width 47 height 15
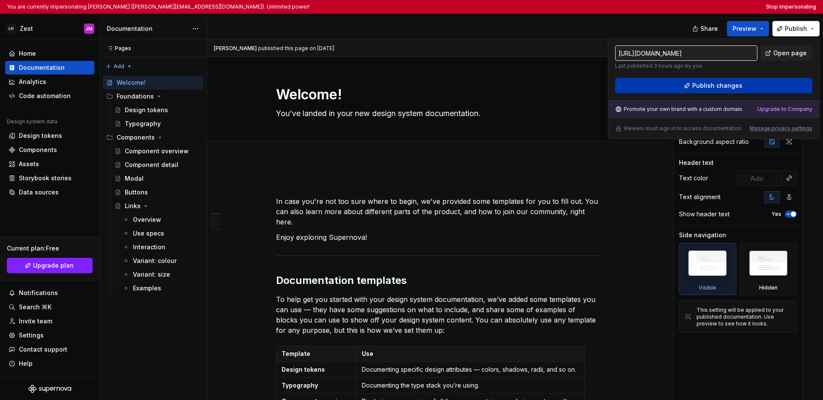
click at [624, 87] on button "Publish changes" at bounding box center [713, 85] width 197 height 15
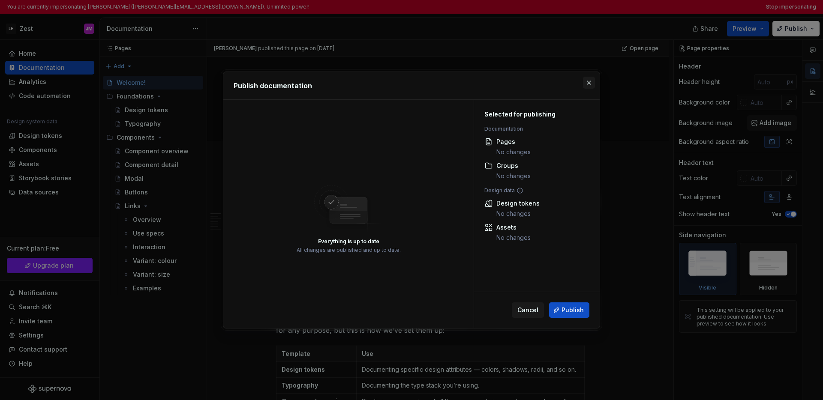
click at [590, 84] on button "button" at bounding box center [589, 83] width 12 height 12
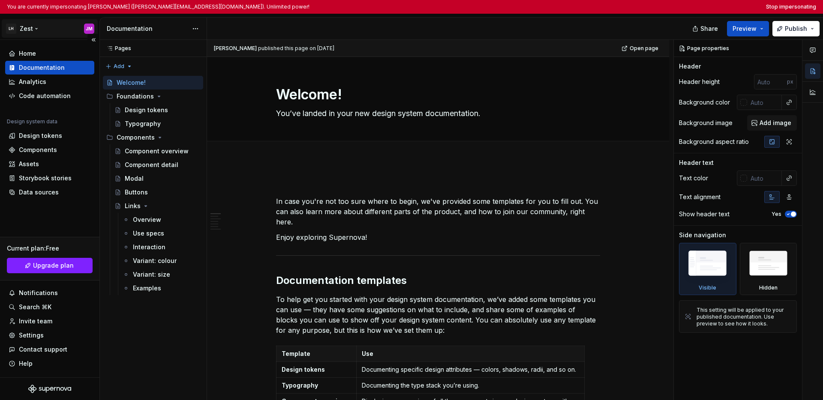
click at [34, 29] on html "You are currently impersonating Jordan Mackie (jordan@lindushealth.com). Unlimi…" at bounding box center [411, 200] width 823 height 400
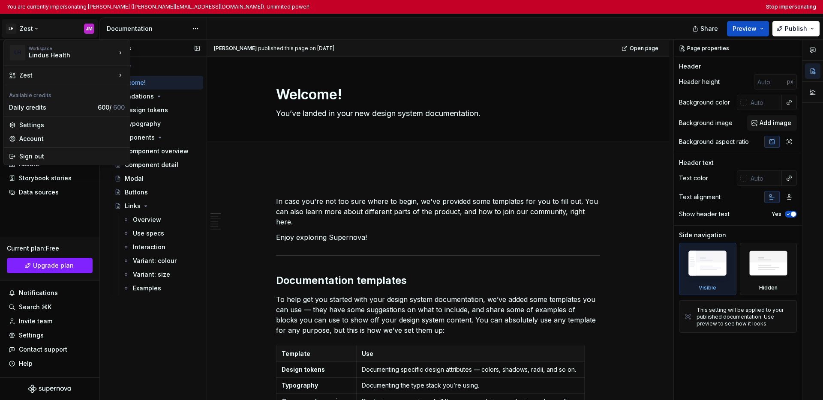
click at [143, 329] on div "Pages Pages Add Accessibility guide for tree Page tree. Navigate the tree with …" at bounding box center [152, 227] width 107 height 375
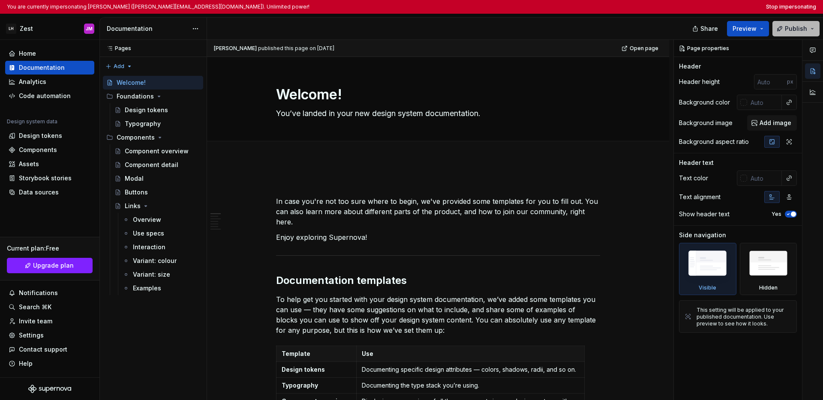
click at [624, 33] on button "Publish" at bounding box center [795, 28] width 47 height 15
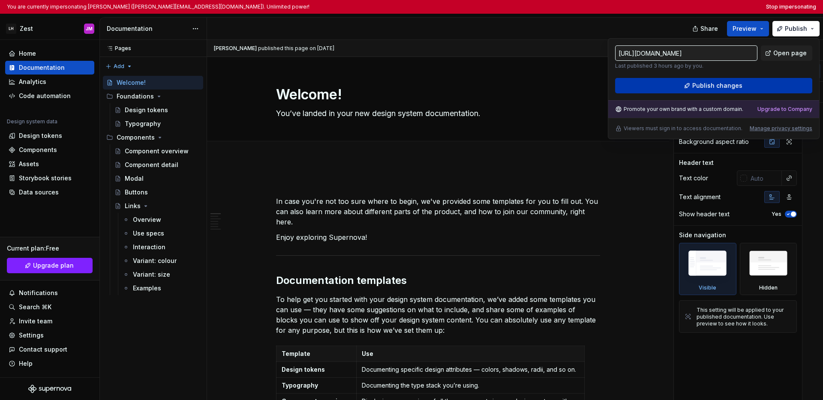
click at [624, 92] on button "Publish changes" at bounding box center [713, 85] width 197 height 15
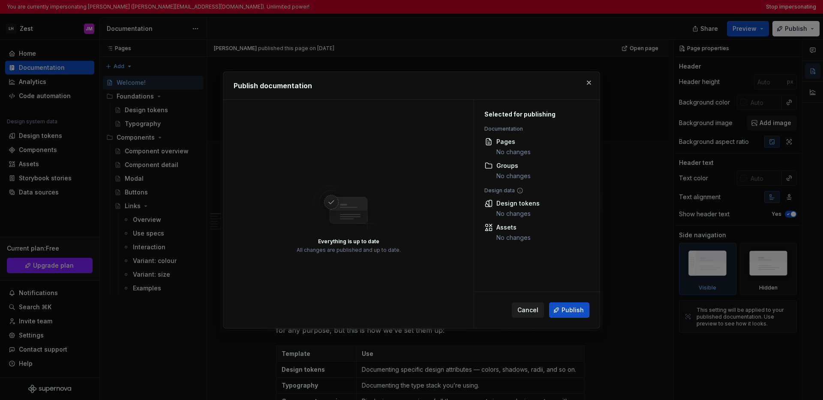
click at [523, 309] on span "Cancel" at bounding box center [527, 310] width 21 height 9
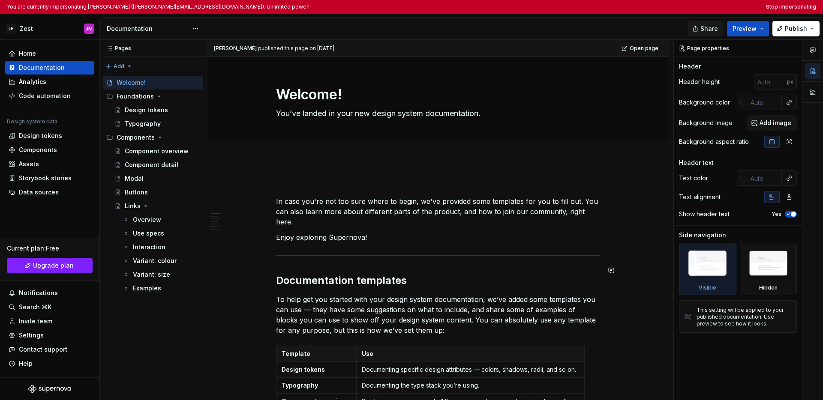
type textarea "*"
click at [624, 6] on button "Stop impersonating" at bounding box center [791, 6] width 50 height 7
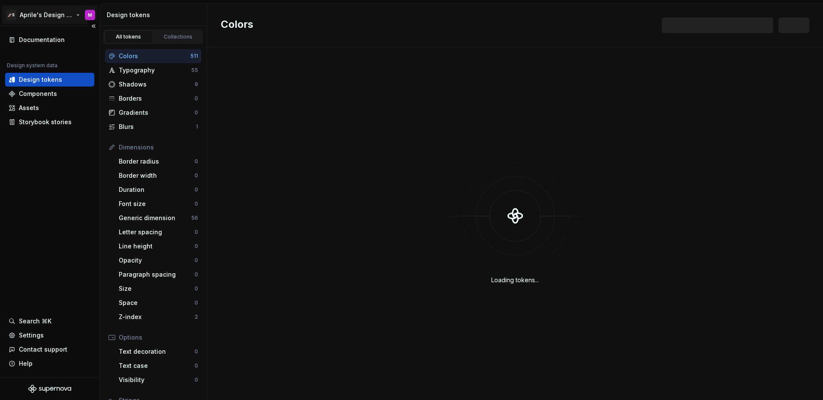
click at [49, 12] on html "🚀S Aprile's Design System M Documentation Design system data Design tokens Comp…" at bounding box center [411, 200] width 823 height 400
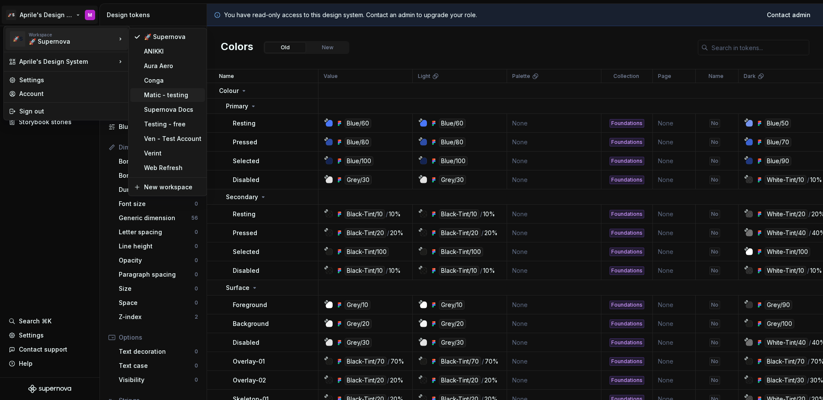
click at [157, 98] on div "Matic - testing" at bounding box center [172, 95] width 57 height 9
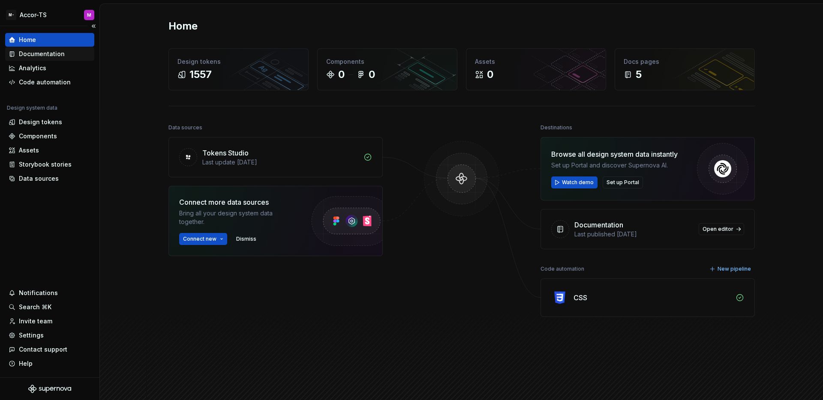
click at [49, 57] on div "Documentation" at bounding box center [42, 54] width 46 height 9
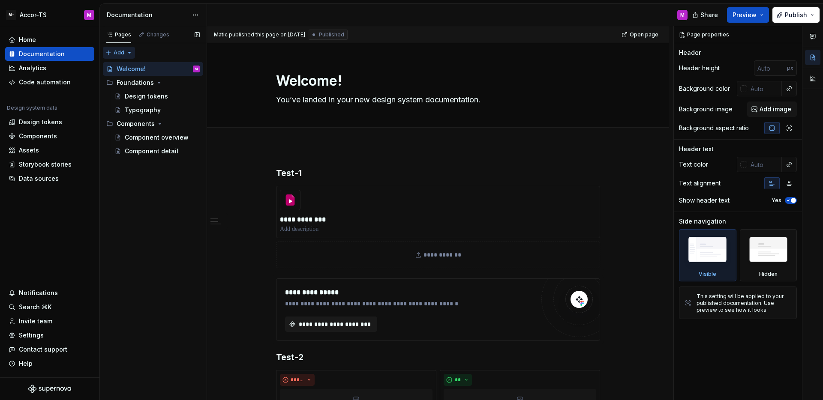
click at [111, 53] on div "Pages Changes Add Accessibility guide for tree Page tree. Navigate the tree wit…" at bounding box center [152, 213] width 107 height 375
click at [127, 66] on div "New page" at bounding box center [147, 69] width 56 height 9
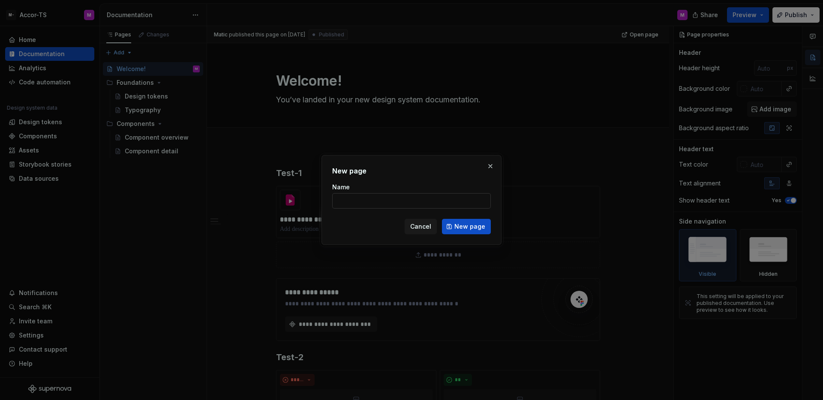
click at [416, 203] on input "Name" at bounding box center [411, 200] width 159 height 15
click at [493, 166] on button "button" at bounding box center [490, 166] width 12 height 12
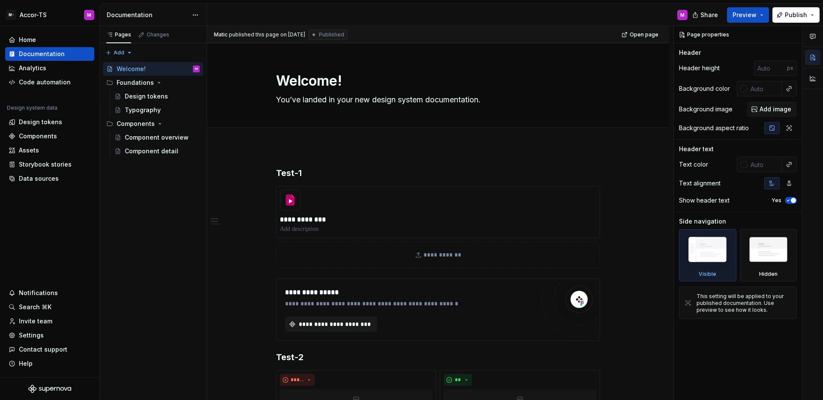
type textarea "*"
click at [35, 17] on html "**********" at bounding box center [411, 200] width 823 height 400
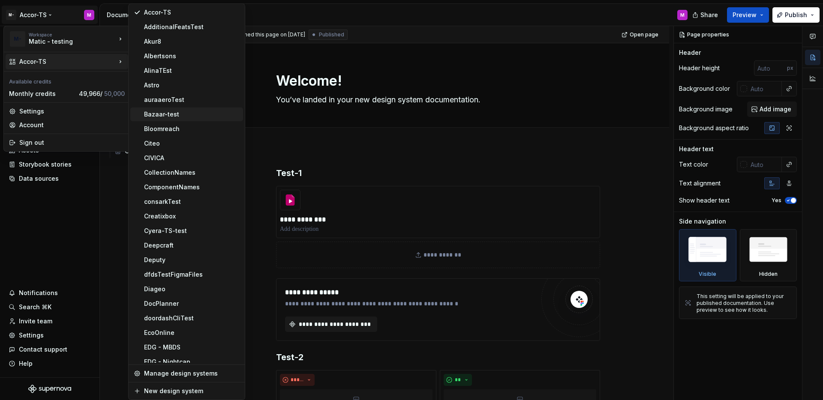
click at [171, 116] on div "Bazaar-test" at bounding box center [192, 114] width 96 height 9
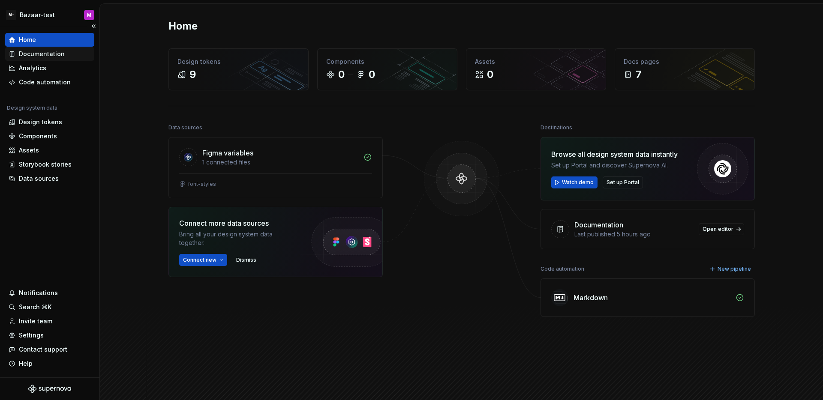
click at [50, 54] on div "Documentation" at bounding box center [42, 54] width 46 height 9
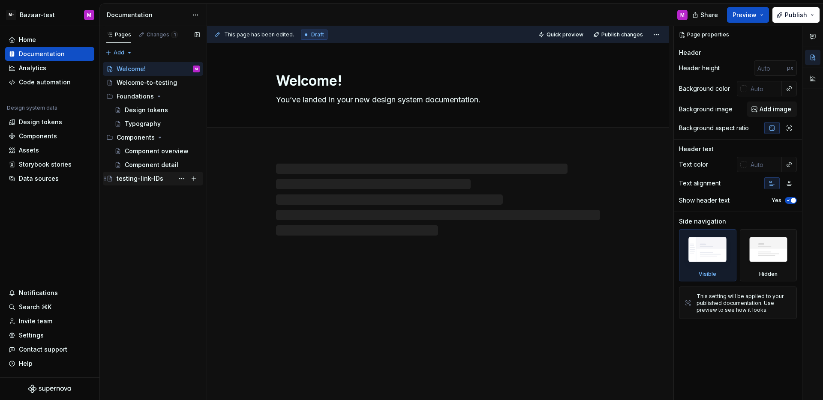
click at [148, 175] on div "testing-link-IDs" at bounding box center [140, 178] width 47 height 9
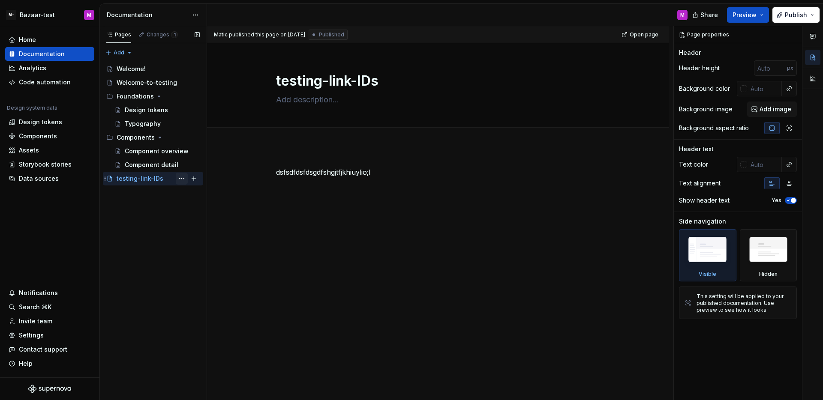
click at [184, 178] on button "Page tree" at bounding box center [182, 179] width 12 height 12
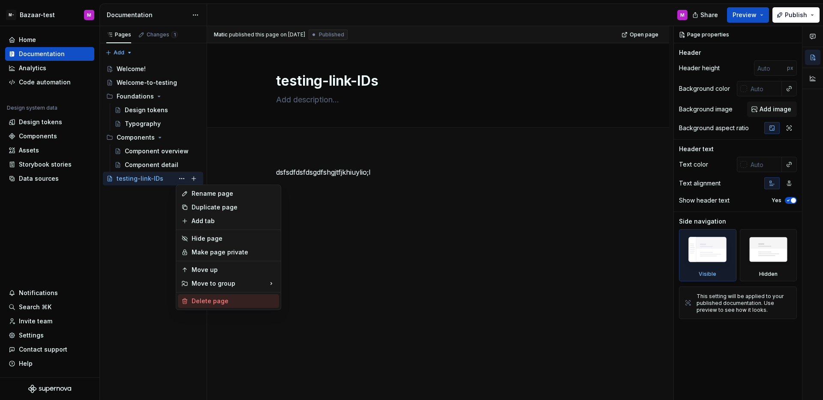
click at [225, 300] on div "Delete page" at bounding box center [234, 301] width 84 height 9
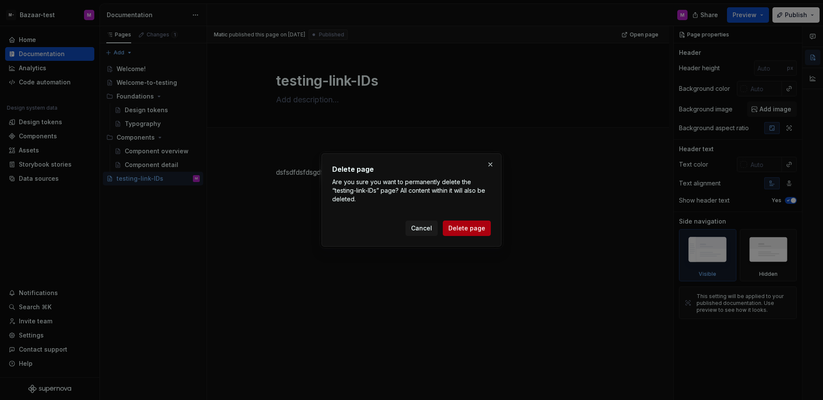
click at [459, 234] on button "Delete page" at bounding box center [467, 228] width 48 height 15
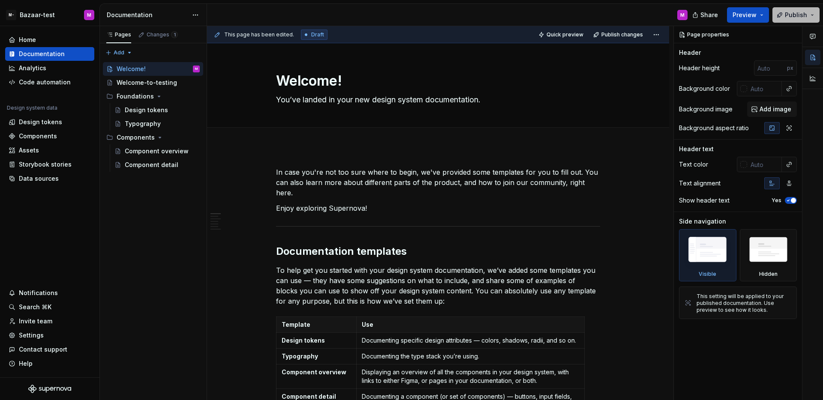
click at [801, 15] on span "Publish" at bounding box center [796, 15] width 22 height 9
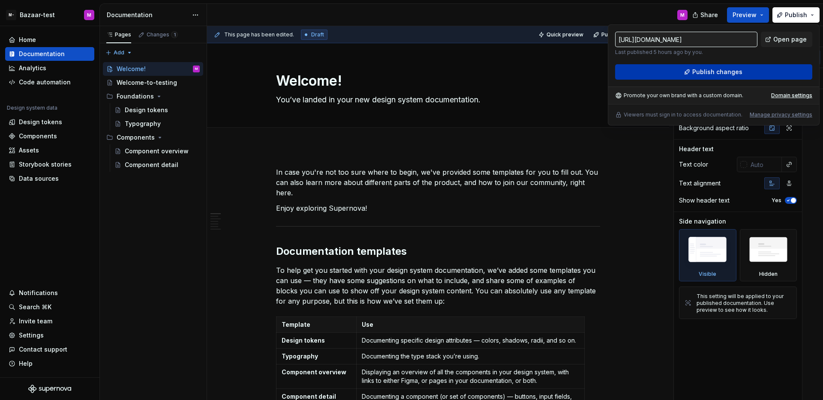
click at [729, 68] on span "Publish changes" at bounding box center [717, 72] width 50 height 9
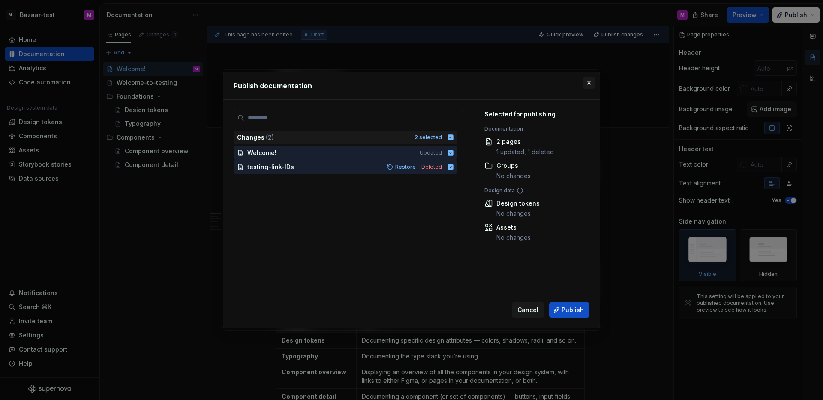
click at [586, 83] on button "button" at bounding box center [589, 83] width 12 height 12
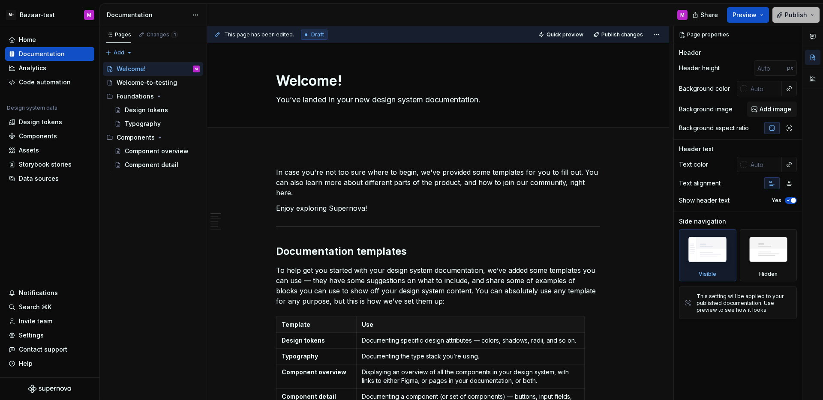
click at [808, 16] on button "Publish" at bounding box center [795, 14] width 47 height 15
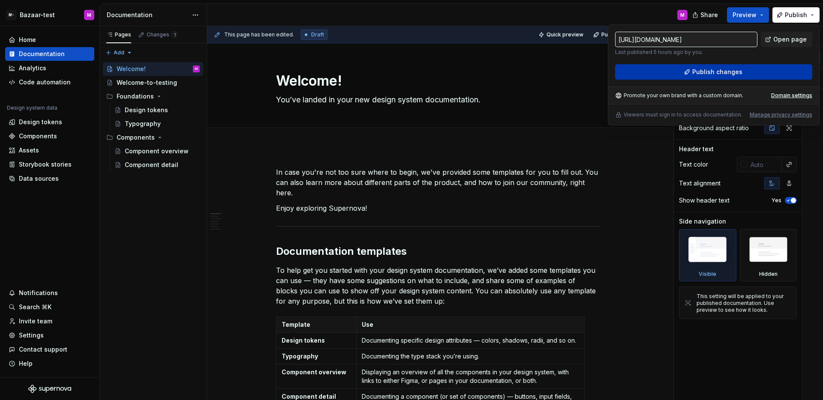
click at [698, 78] on button "Publish changes" at bounding box center [713, 71] width 197 height 15
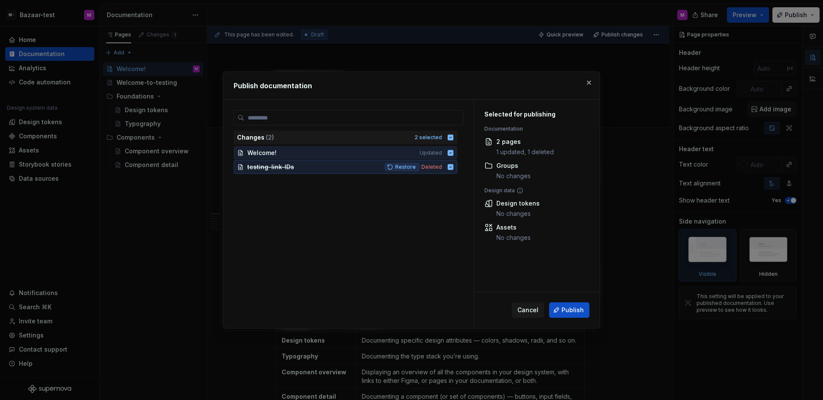
click at [397, 171] on button "Restore" at bounding box center [401, 167] width 35 height 9
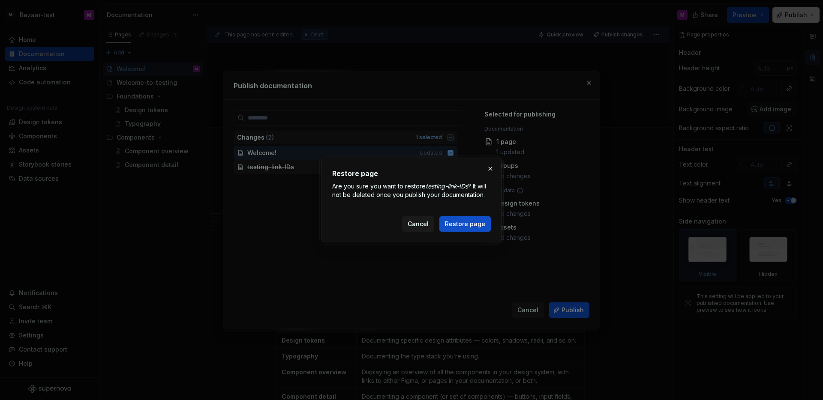
click at [467, 232] on div "Restore page Are you sure you want to restore testing-link-IDs ? It will not be…" at bounding box center [411, 200] width 180 height 85
click at [469, 228] on span "Restore page" at bounding box center [465, 224] width 40 height 9
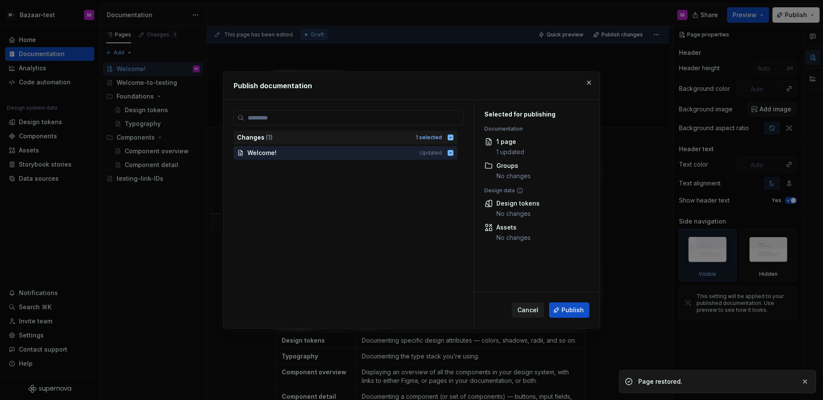
click at [541, 309] on button "Cancel" at bounding box center [528, 310] width 32 height 15
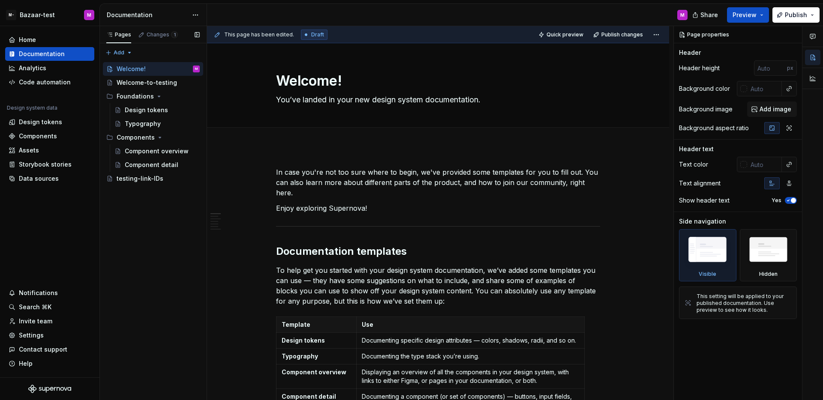
click at [197, 229] on div "Pages Changes 1 Add Accessibility guide for tree Page tree. Navigate the tree w…" at bounding box center [152, 213] width 107 height 375
click at [29, 233] on div "Home Documentation Analytics Code automation Design system data Design tokens C…" at bounding box center [49, 201] width 99 height 351
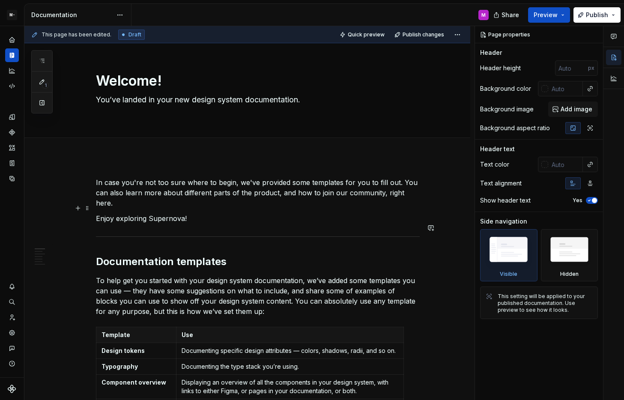
type textarea "*"
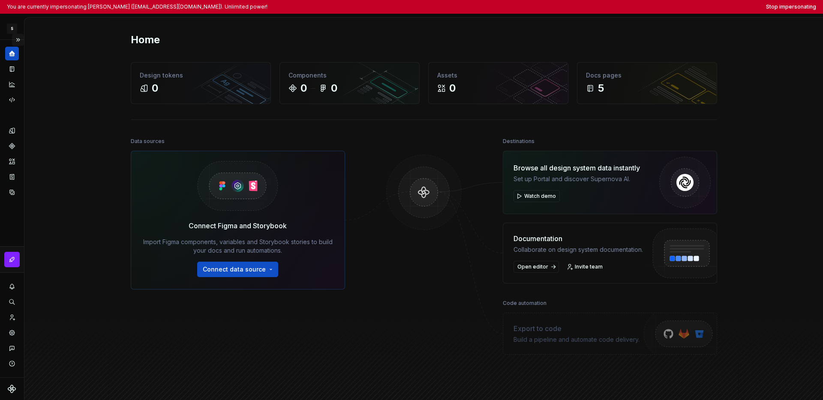
click at [20, 40] on button "Expand sidebar" at bounding box center [18, 40] width 12 height 12
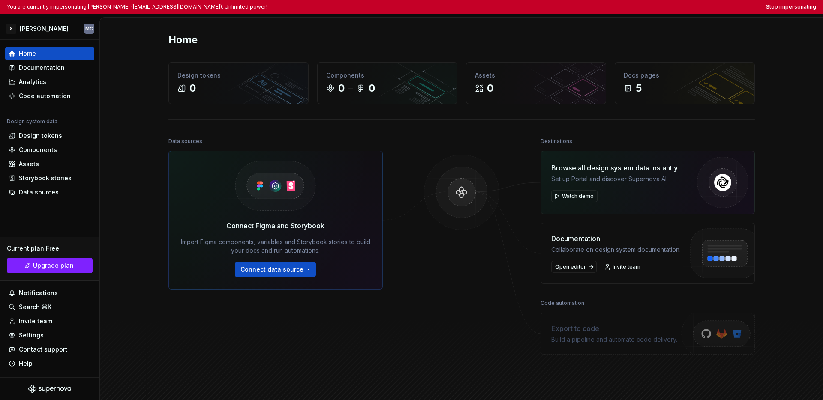
click at [624, 7] on button "Stop impersonating" at bounding box center [791, 6] width 50 height 7
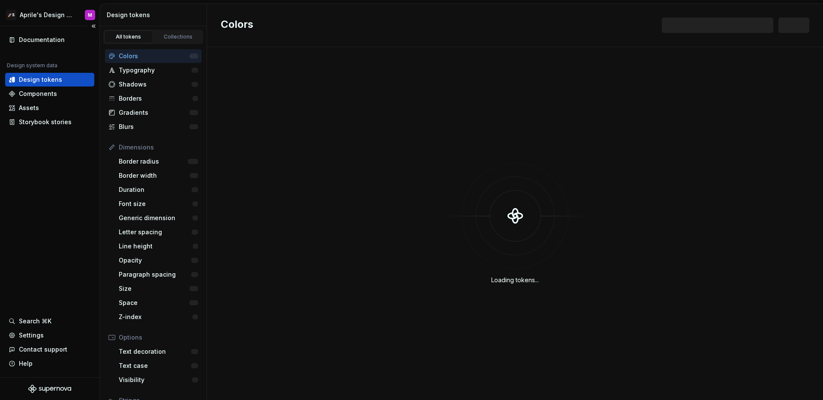
click at [69, 159] on div "Documentation Design system data Design tokens Components Assets Storybook stor…" at bounding box center [49, 201] width 99 height 351
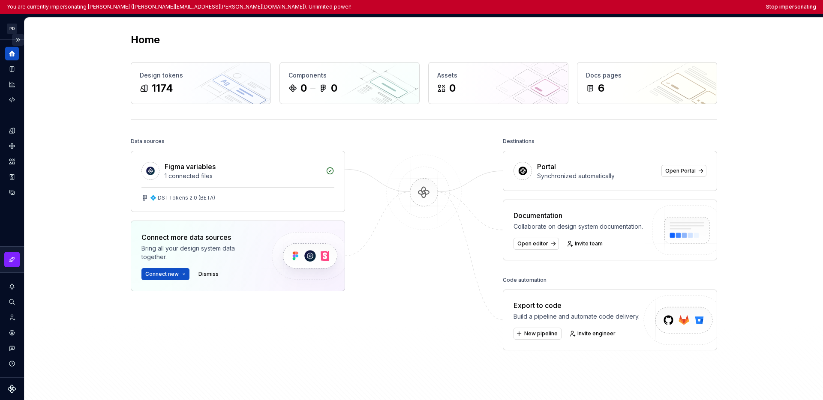
click at [20, 39] on button "Expand sidebar" at bounding box center [18, 40] width 12 height 12
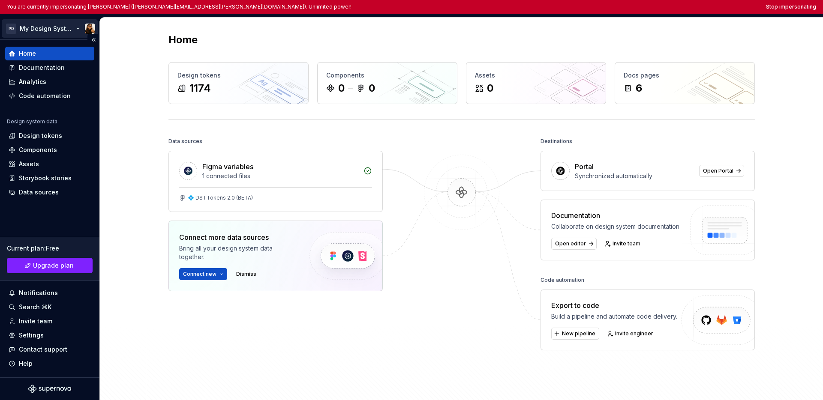
click at [36, 28] on html "You are currently impersonating Marta (marta.conde-dieguez@sosafe.de). Unlimite…" at bounding box center [411, 200] width 823 height 400
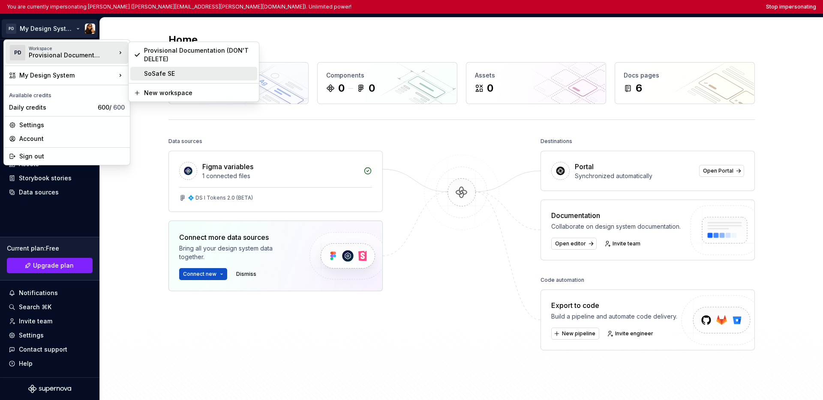
click at [171, 76] on div "SoSafe SE" at bounding box center [199, 73] width 110 height 9
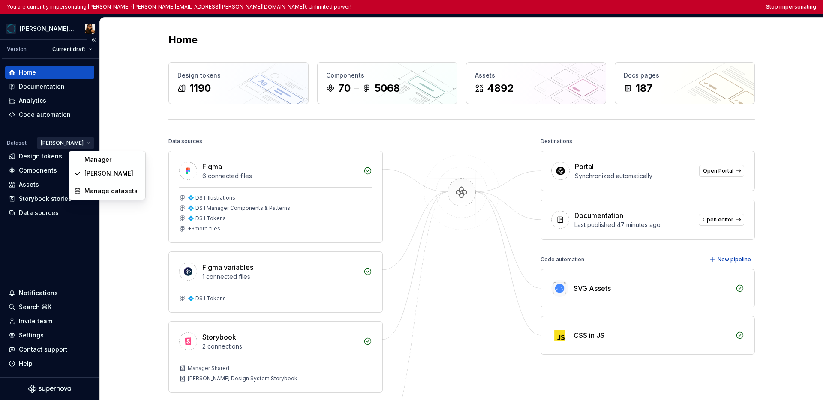
click at [75, 141] on html "You are currently impersonating Marta (marta.conde-dieguez@sosafe.de). Unlimite…" at bounding box center [411, 200] width 823 height 400
click at [84, 155] on div "Manager" at bounding box center [107, 160] width 73 height 14
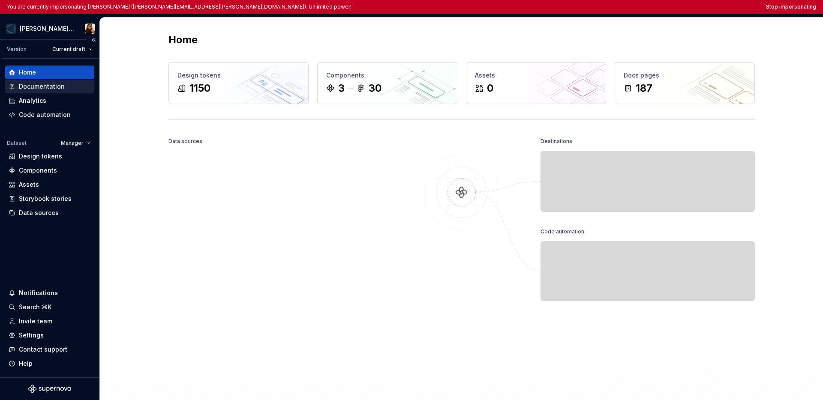
click at [46, 86] on div "Documentation" at bounding box center [42, 86] width 46 height 9
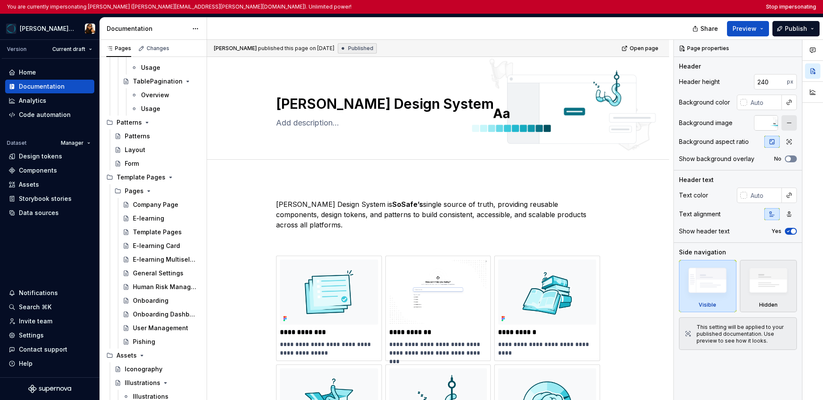
scroll to position [3344, 0]
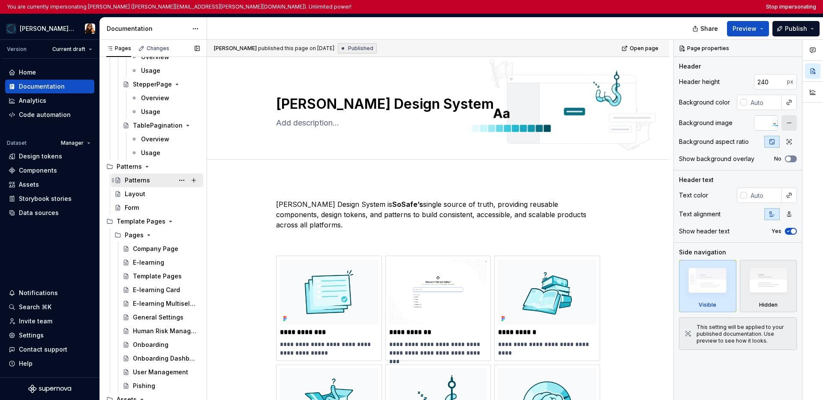
click at [145, 180] on div "Patterns" at bounding box center [137, 180] width 25 height 9
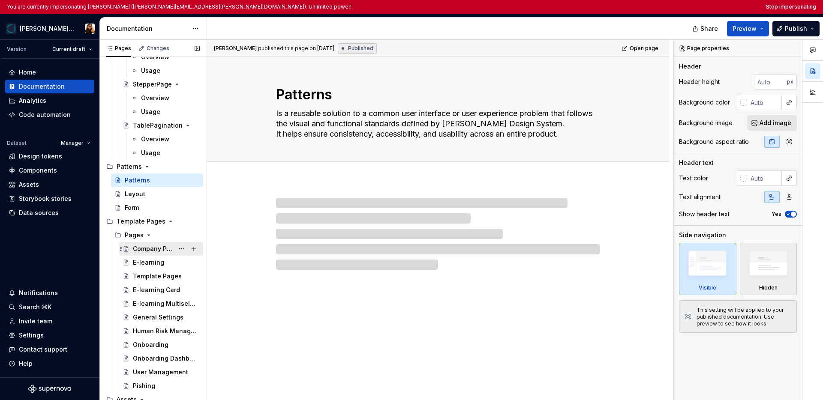
click at [147, 246] on div "Company Page" at bounding box center [153, 249] width 41 height 9
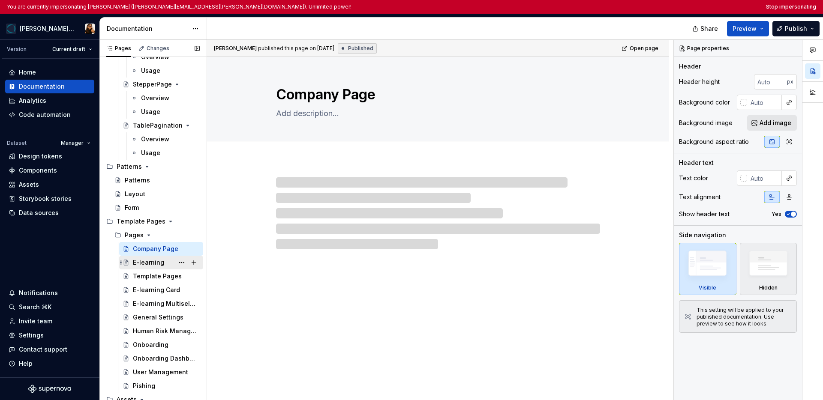
click at [147, 259] on div "E-learning" at bounding box center [148, 262] width 31 height 9
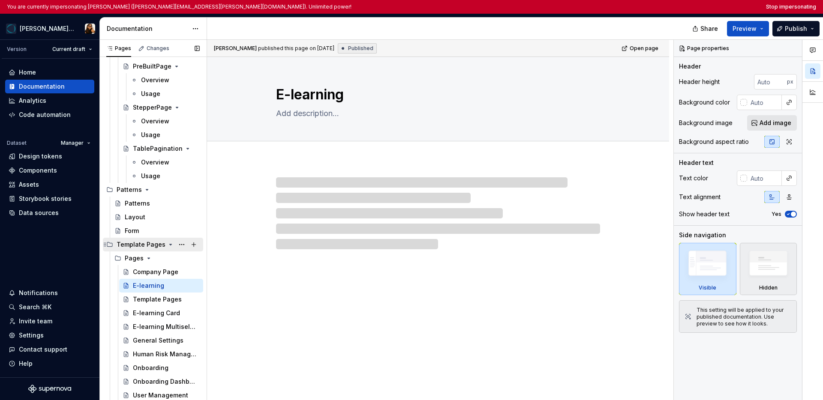
scroll to position [3198, 0]
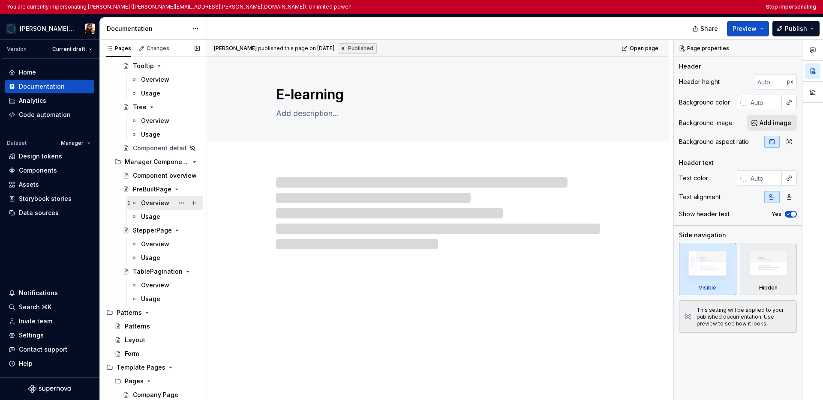
click at [151, 205] on div "Overview" at bounding box center [155, 203] width 28 height 9
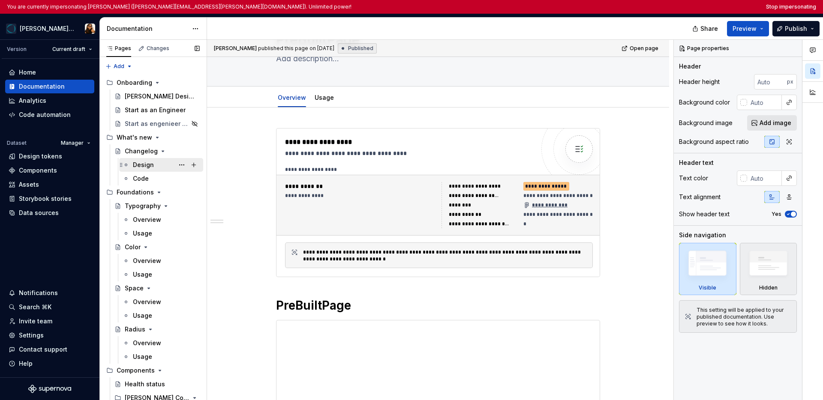
click at [149, 165] on div "Design" at bounding box center [143, 165] width 21 height 9
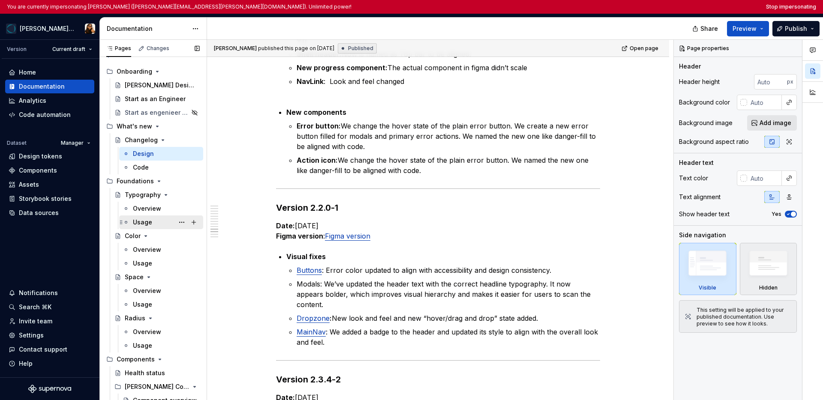
scroll to position [22, 0]
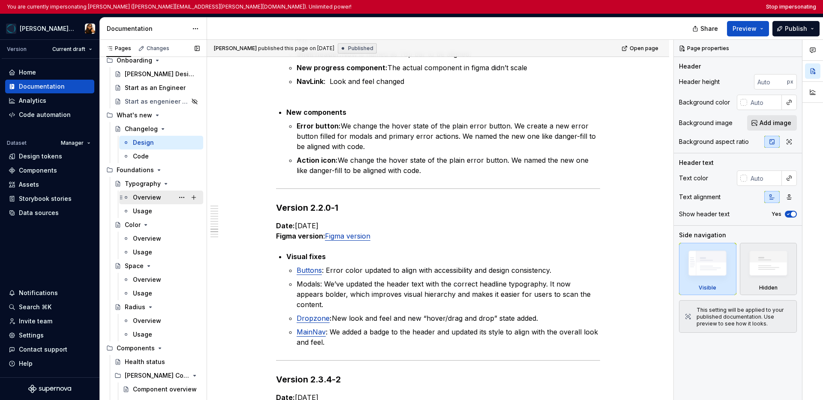
click at [151, 201] on div "Overview" at bounding box center [147, 197] width 28 height 9
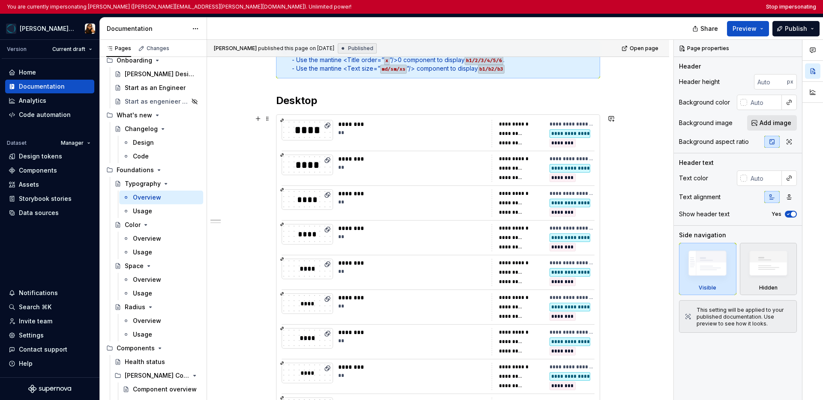
scroll to position [153, 0]
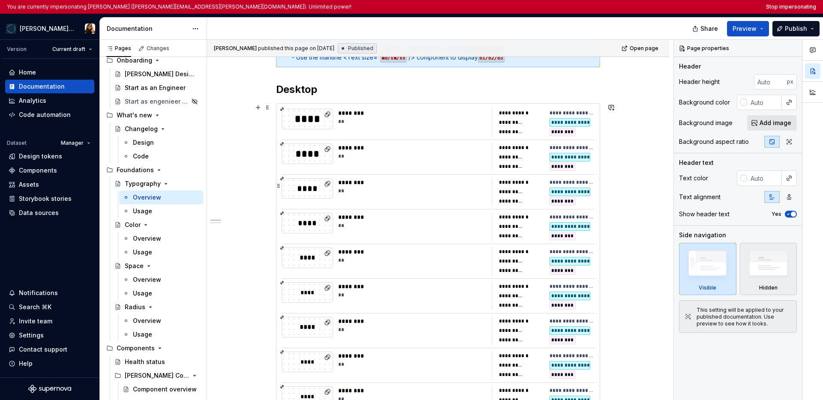
click at [454, 191] on div "**" at bounding box center [412, 191] width 148 height 7
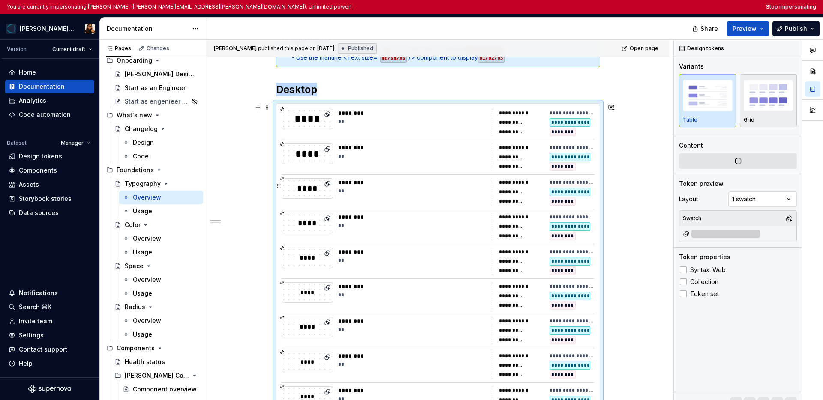
type textarea "*"
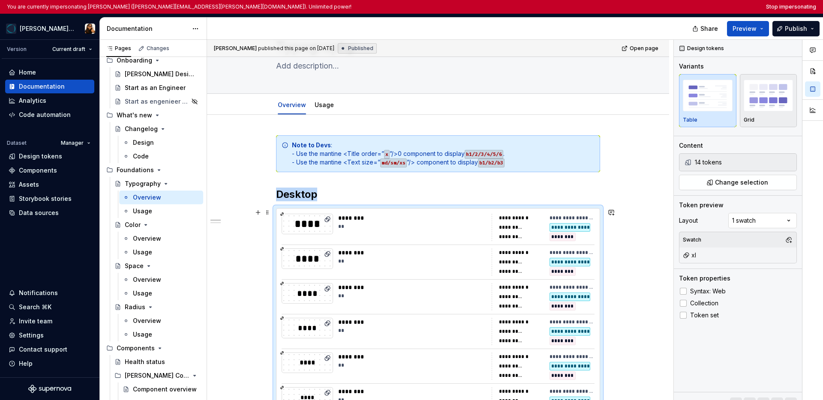
scroll to position [0, 0]
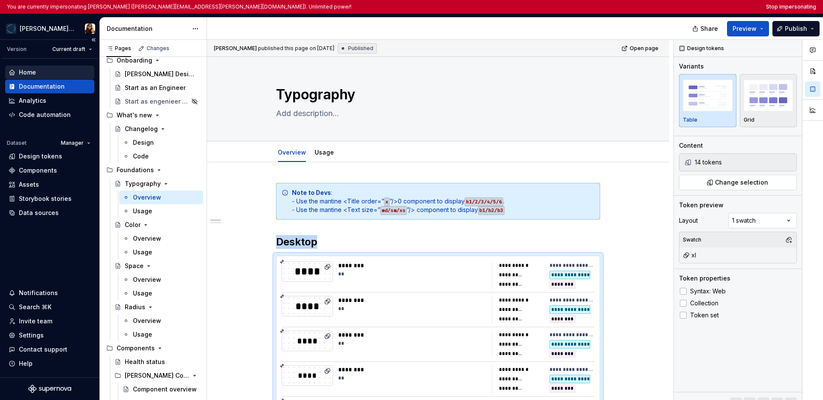
click at [38, 72] on div "Home" at bounding box center [50, 72] width 82 height 9
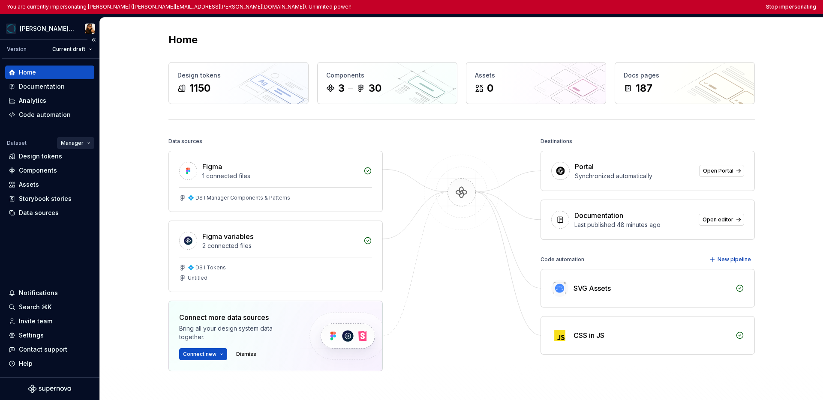
click at [75, 145] on html "You are currently impersonating Marta (marta.conde-dieguez@sosafe.de). Unlimite…" at bounding box center [411, 200] width 823 height 400
click at [76, 175] on div "Vera" at bounding box center [102, 173] width 56 height 9
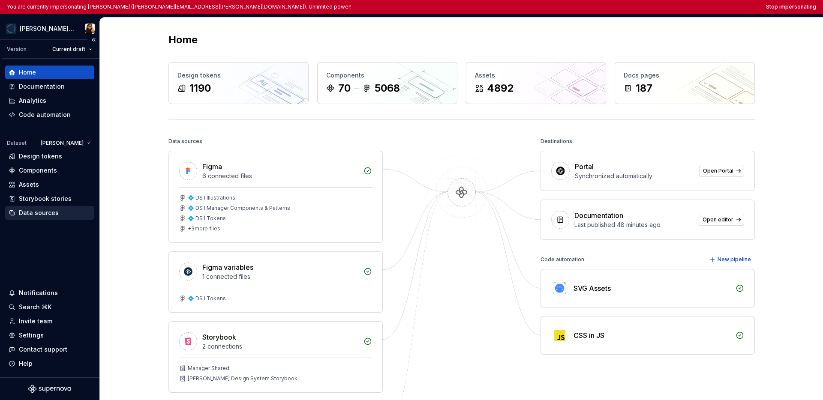
click at [51, 212] on div "Data sources" at bounding box center [39, 213] width 40 height 9
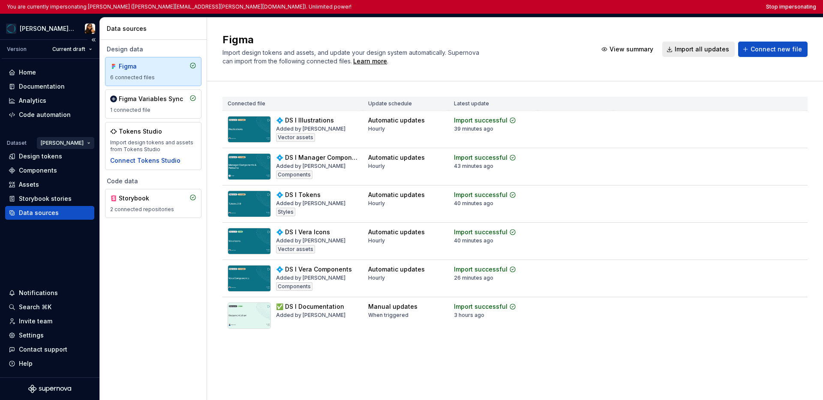
click at [77, 142] on html "You are currently impersonating Marta (marta.conde-dieguez@sosafe.de). Unlimite…" at bounding box center [411, 200] width 823 height 400
click at [82, 159] on div "Manager" at bounding box center [107, 160] width 73 height 14
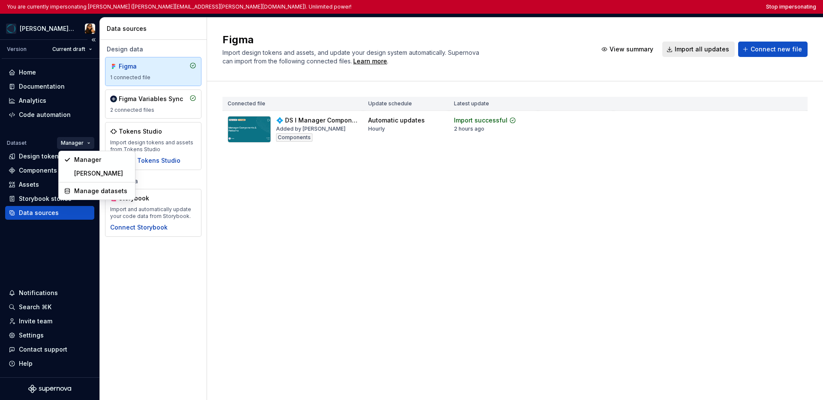
click at [75, 144] on html "You are currently impersonating Marta (marta.conde-dieguez@sosafe.de). Unlimite…" at bounding box center [411, 200] width 823 height 400
click at [76, 174] on div "Vera" at bounding box center [102, 173] width 56 height 9
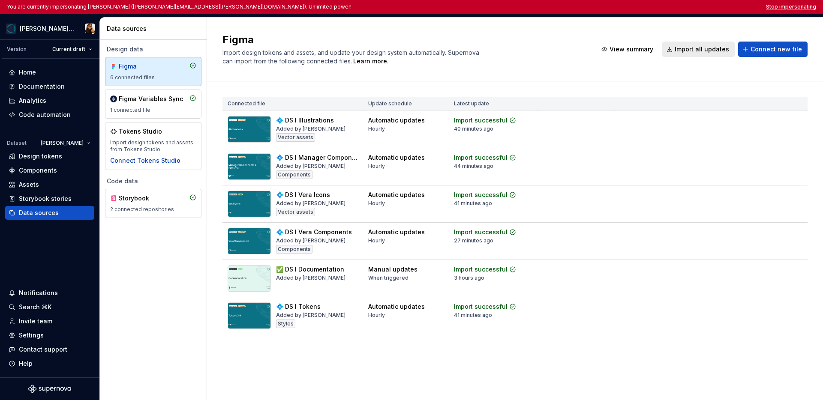
click at [624, 7] on button "Stop impersonating" at bounding box center [791, 6] width 50 height 7
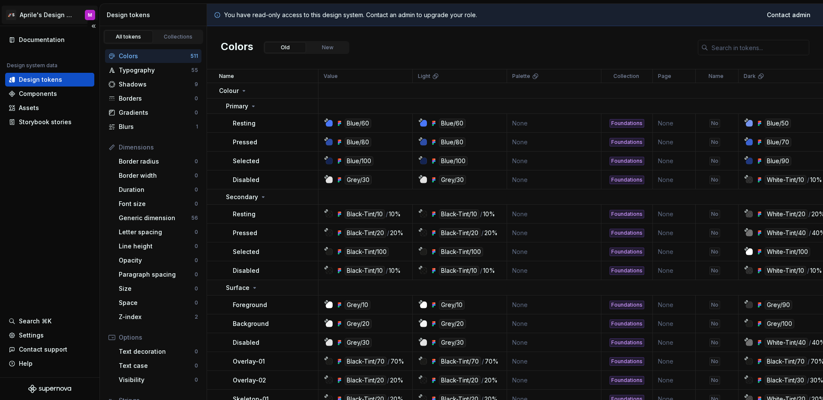
click at [36, 11] on html "🚀S Aprile's Design System M Documentation Design system data Design tokens Comp…" at bounding box center [411, 200] width 823 height 400
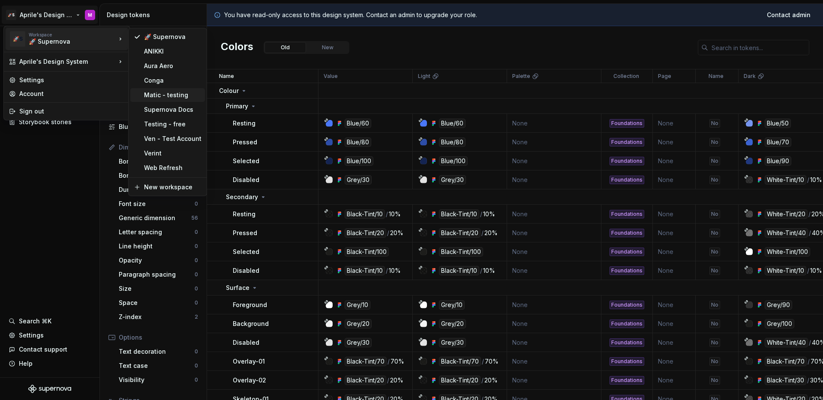
click at [159, 94] on div "Matic - testing" at bounding box center [172, 95] width 57 height 9
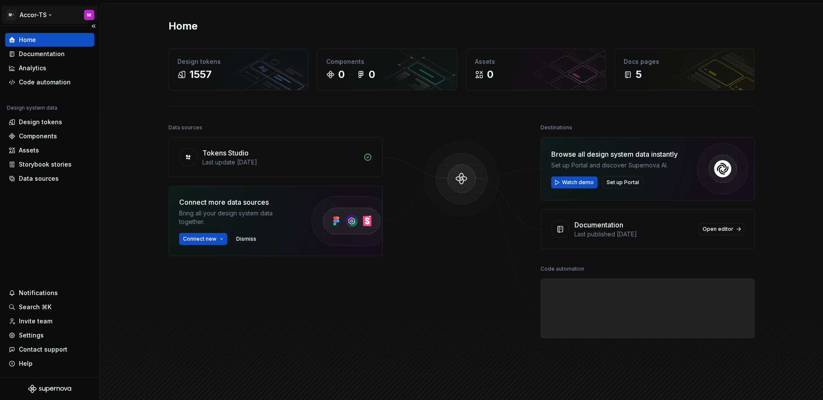
click at [36, 18] on html "M- Accor-TS M Home Documentation Analytics Code automation Design system data D…" at bounding box center [411, 200] width 823 height 400
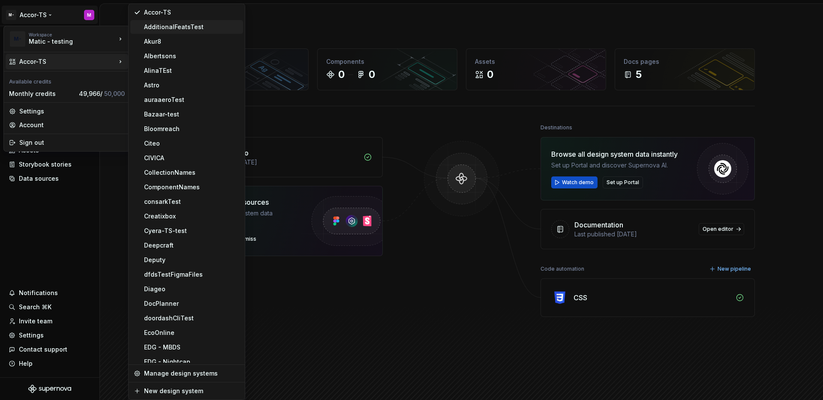
click at [161, 28] on div "AdditionalFeatsTest" at bounding box center [192, 27] width 96 height 9
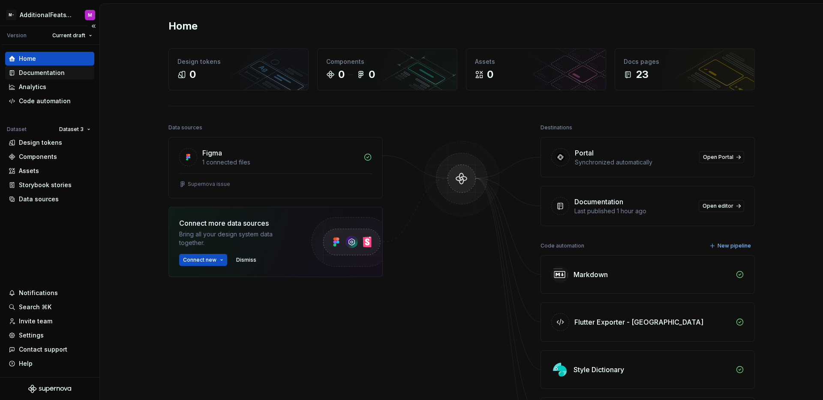
click at [56, 76] on div "Documentation" at bounding box center [42, 73] width 46 height 9
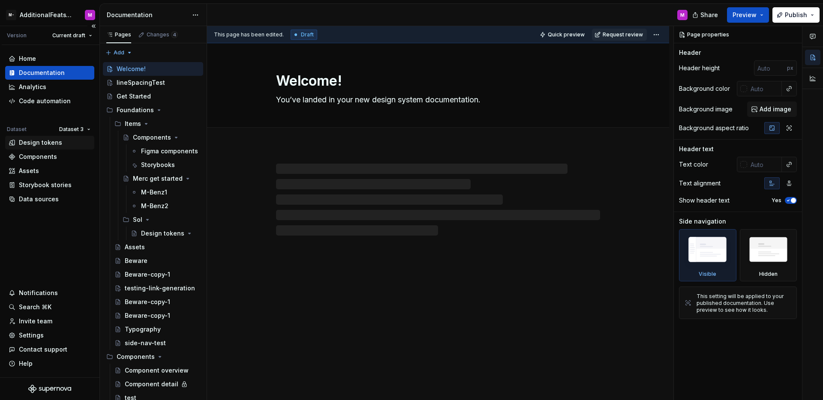
click at [46, 138] on div "Design tokens" at bounding box center [40, 142] width 43 height 9
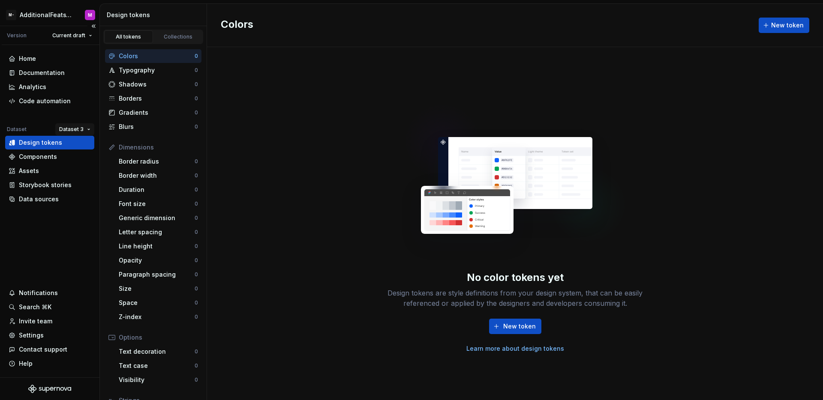
click at [79, 130] on html "M- AdditionalFeatsTest M Version Current draft Home Documentation Analytics Cod…" at bounding box center [411, 200] width 823 height 400
click at [87, 146] on div "Dataset 1" at bounding box center [100, 146] width 56 height 9
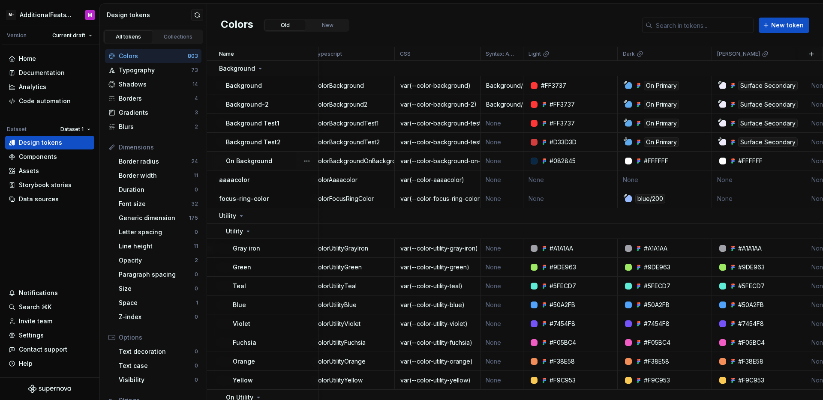
scroll to position [0, 276]
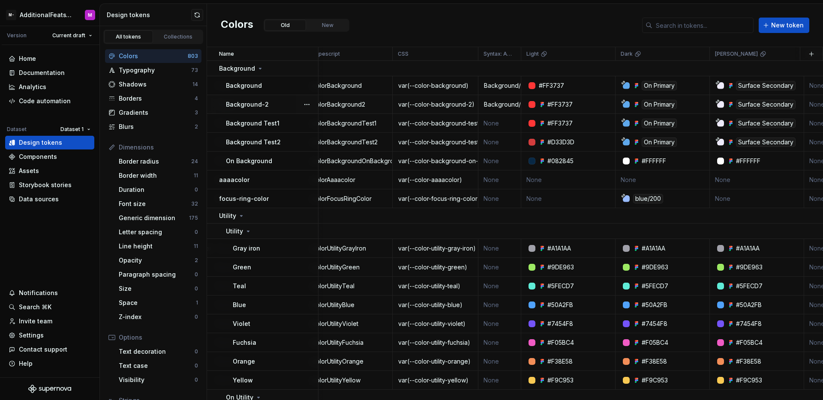
click at [656, 106] on div "On Primary" at bounding box center [659, 104] width 35 height 9
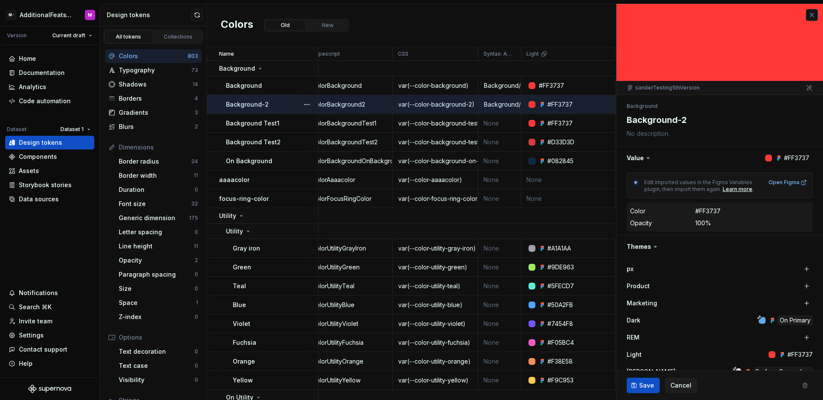
click at [806, 16] on button "button" at bounding box center [812, 15] width 12 height 12
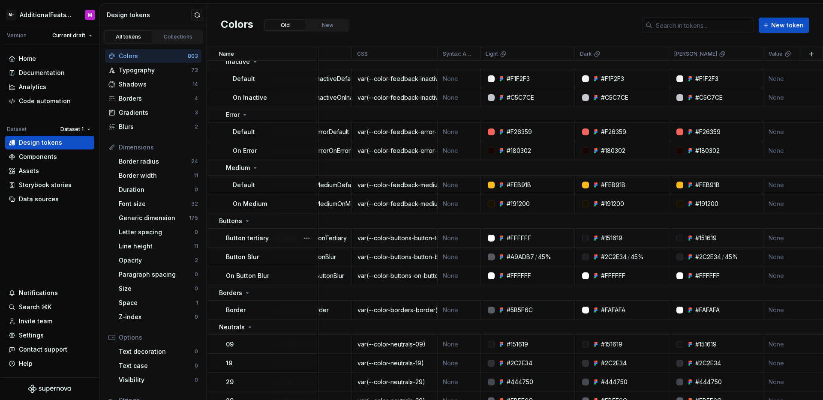
scroll to position [975, 343]
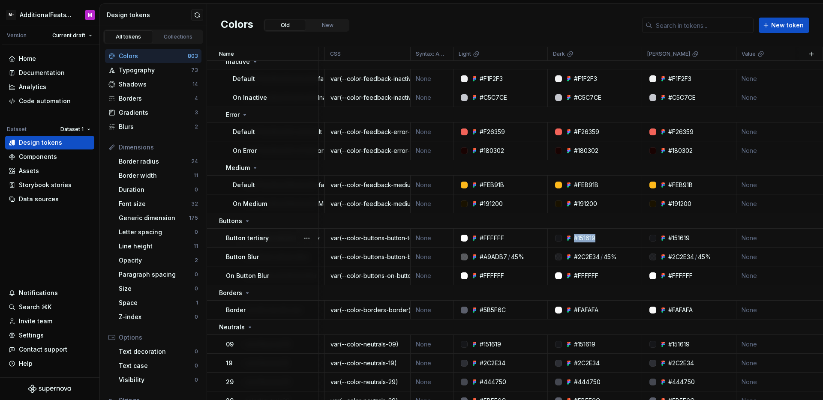
drag, startPoint x: 602, startPoint y: 236, endPoint x: 576, endPoint y: 237, distance: 26.2
click at [576, 237] on div "#151619" at bounding box center [597, 238] width 88 height 9
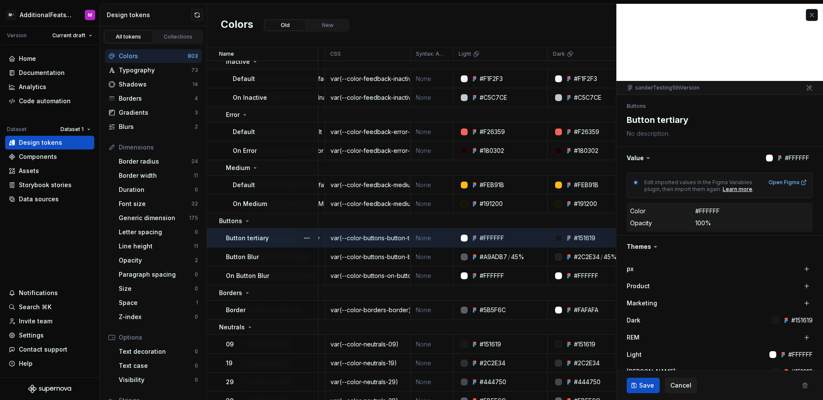
click at [806, 17] on button "button" at bounding box center [812, 15] width 12 height 12
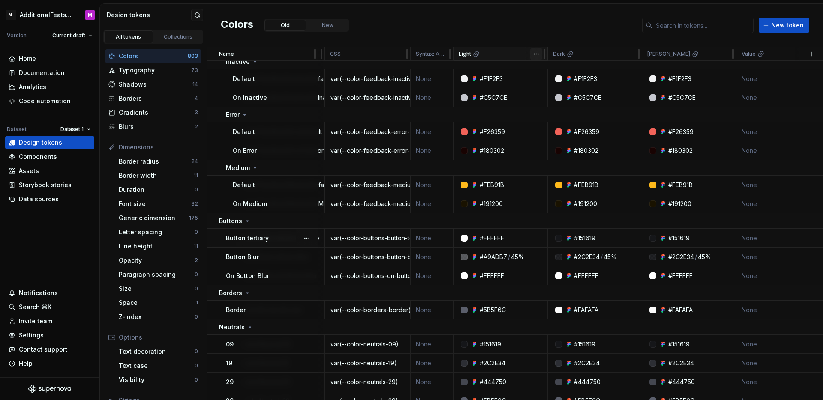
click at [535, 57] on html "M- AdditionalFeatsTest M Version Current draft Home Documentation Analytics Cod…" at bounding box center [411, 200] width 823 height 400
click at [557, 72] on span "Edit theme" at bounding box center [574, 70] width 56 height 9
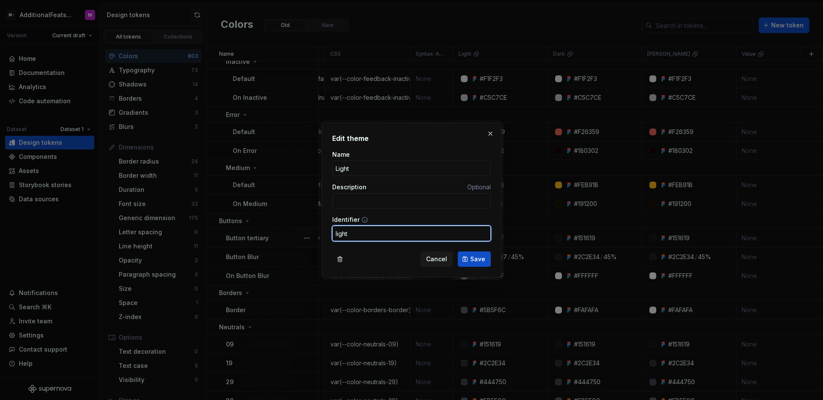
drag, startPoint x: 361, startPoint y: 235, endPoint x: 332, endPoint y: 233, distance: 29.2
click at [332, 233] on input "light" at bounding box center [411, 233] width 159 height 15
click at [491, 132] on button "button" at bounding box center [490, 134] width 12 height 12
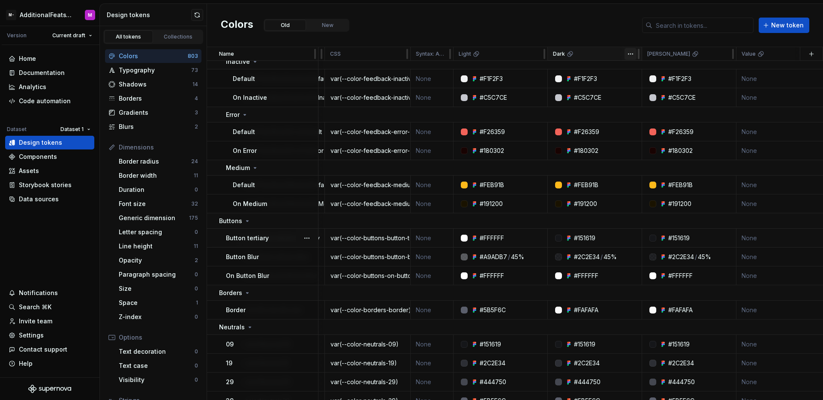
click at [630, 53] on html "M- AdditionalFeatsTest M Version Current draft Home Documentation Analytics Cod…" at bounding box center [411, 200] width 823 height 400
click at [647, 70] on span "Edit theme" at bounding box center [668, 70] width 56 height 9
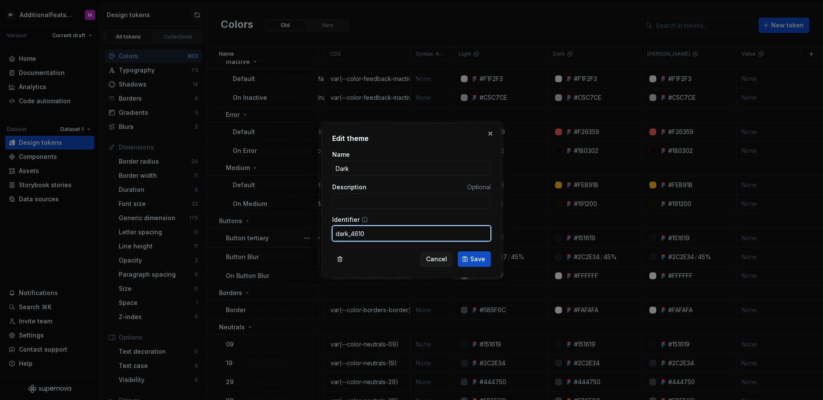
drag, startPoint x: 378, startPoint y: 235, endPoint x: 309, endPoint y: 235, distance: 69.9
click at [309, 235] on div "Edit theme Name Dark Description Optional Identifier dark_4610 Cancel Save" at bounding box center [411, 200] width 823 height 400
click at [489, 133] on button "button" at bounding box center [490, 134] width 12 height 12
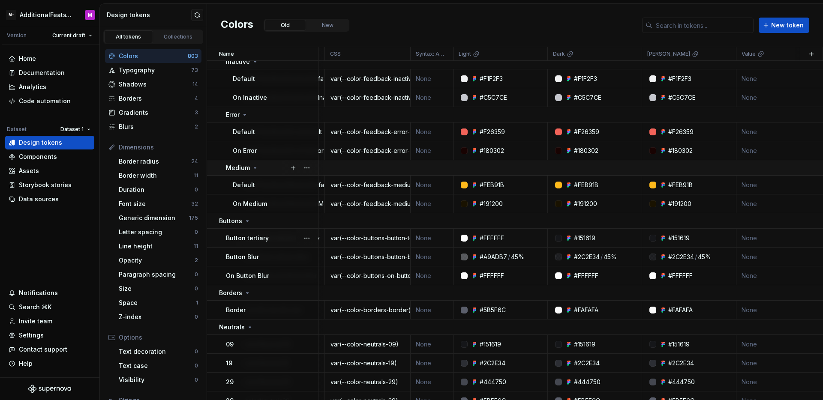
scroll to position [883, 343]
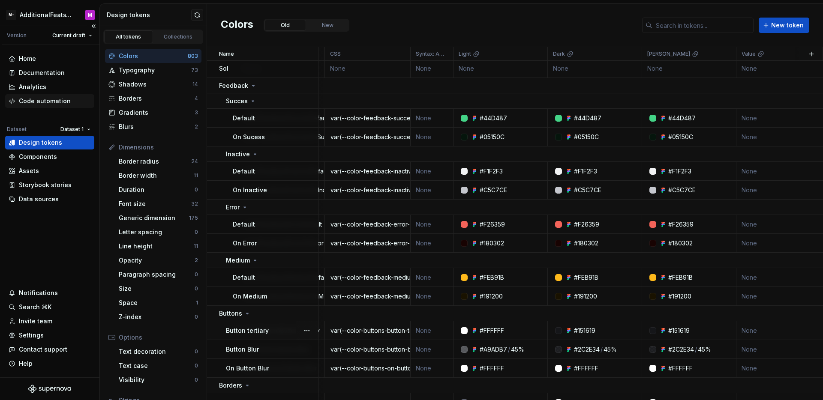
click at [39, 104] on div "Code automation" at bounding box center [45, 101] width 52 height 9
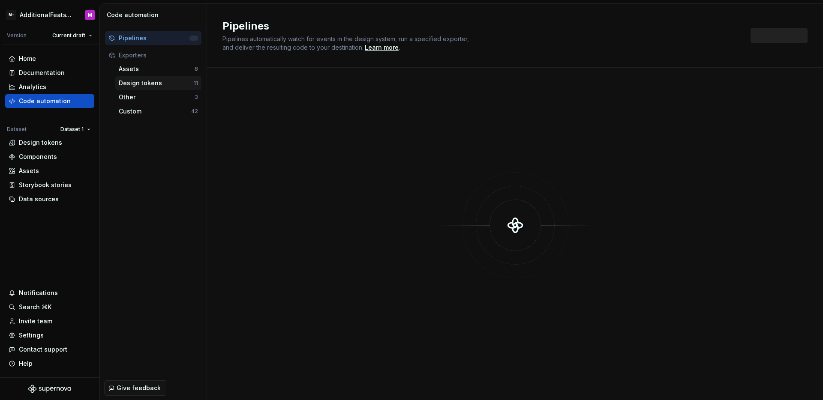
click at [148, 83] on div "Design tokens" at bounding box center [156, 83] width 75 height 9
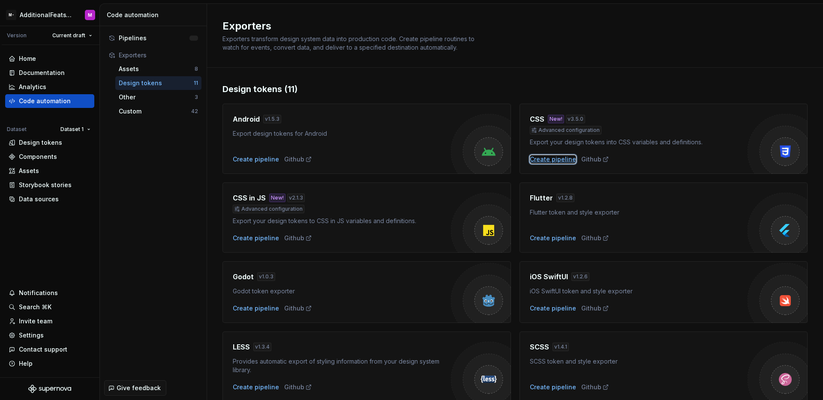
click at [549, 163] on div "Create pipeline" at bounding box center [553, 159] width 46 height 9
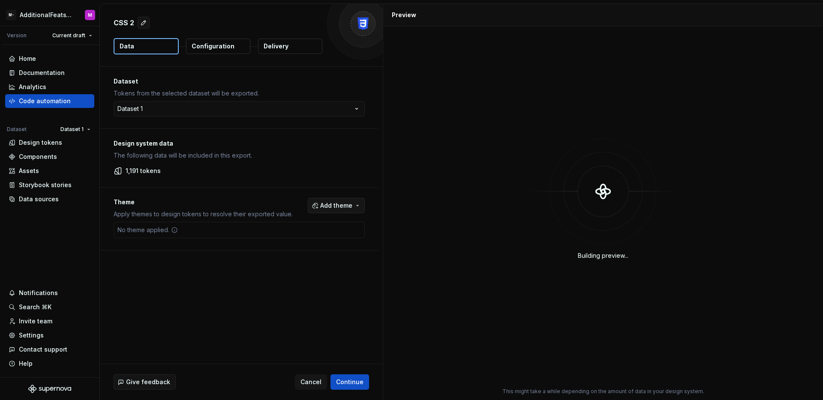
click at [353, 204] on button "Add theme" at bounding box center [336, 205] width 57 height 15
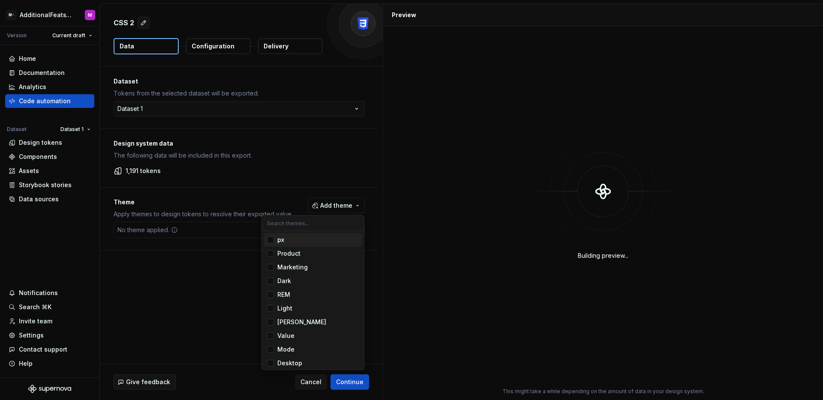
click at [376, 268] on html "M- AdditionalFeatsTest M Version Current draft Home Documentation Analytics Cod…" at bounding box center [411, 200] width 823 height 400
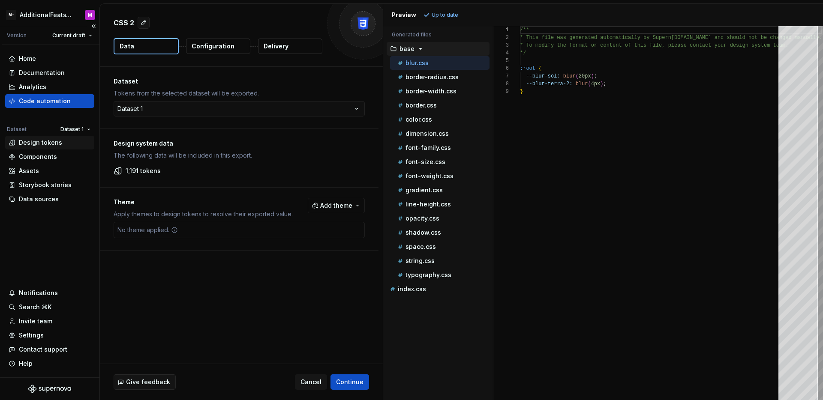
click at [38, 138] on div "Design tokens" at bounding box center [40, 142] width 43 height 9
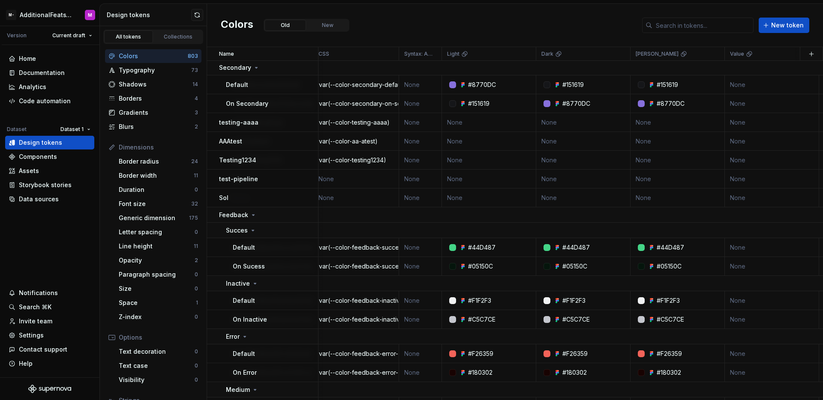
scroll to position [973, 355]
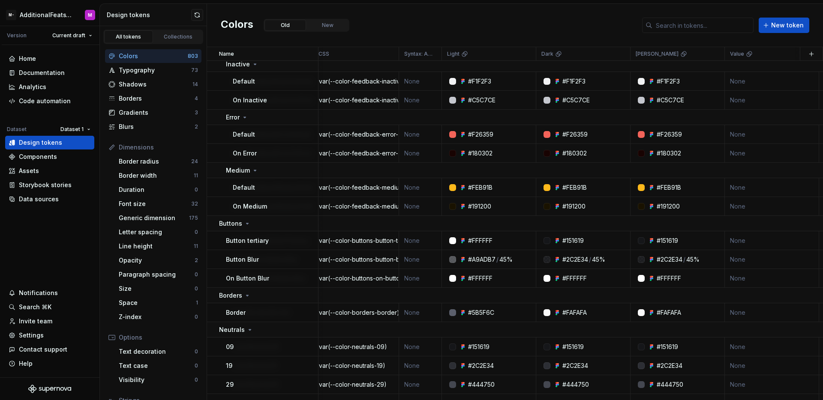
click at [405, 30] on div "Colors Old New New token" at bounding box center [515, 25] width 616 height 43
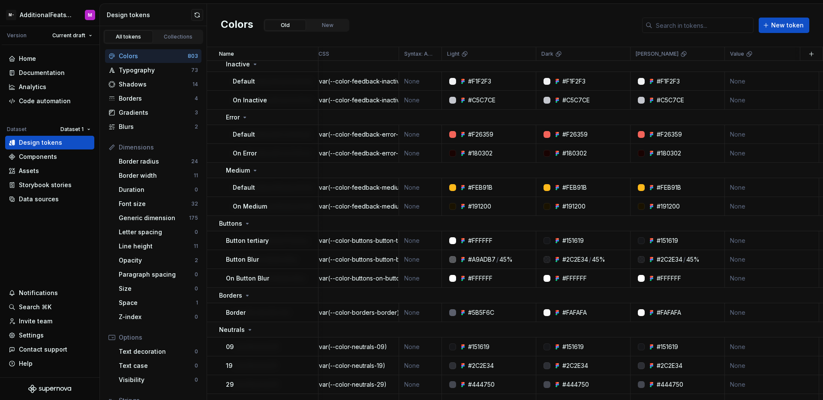
click at [405, 30] on div "Colors Old New New token" at bounding box center [515, 25] width 616 height 43
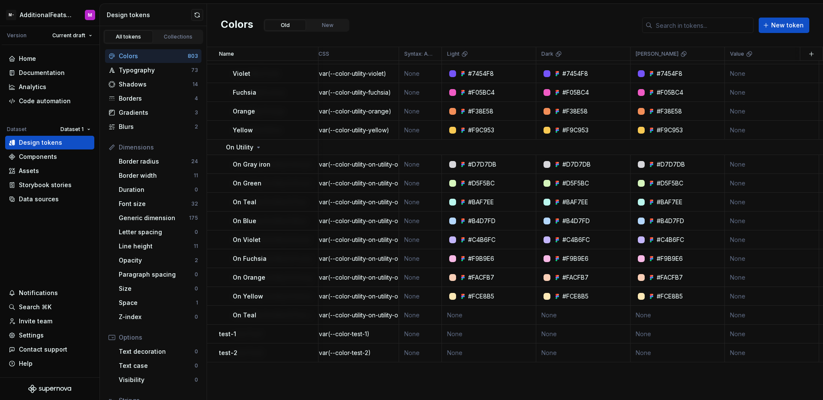
scroll to position [0, 355]
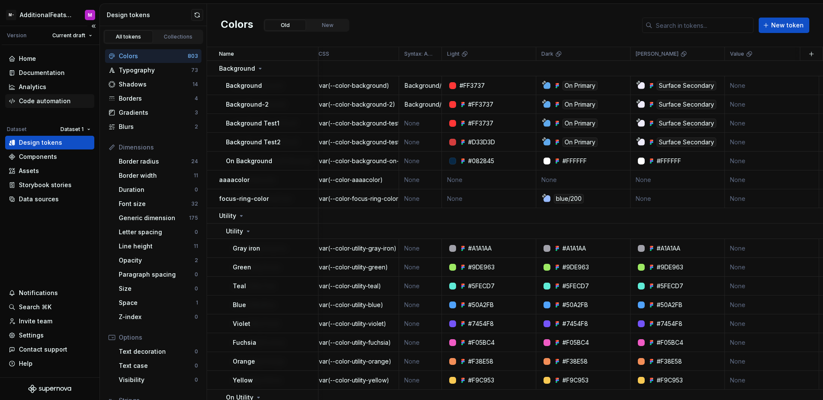
click at [44, 101] on div "Code automation" at bounding box center [45, 101] width 52 height 9
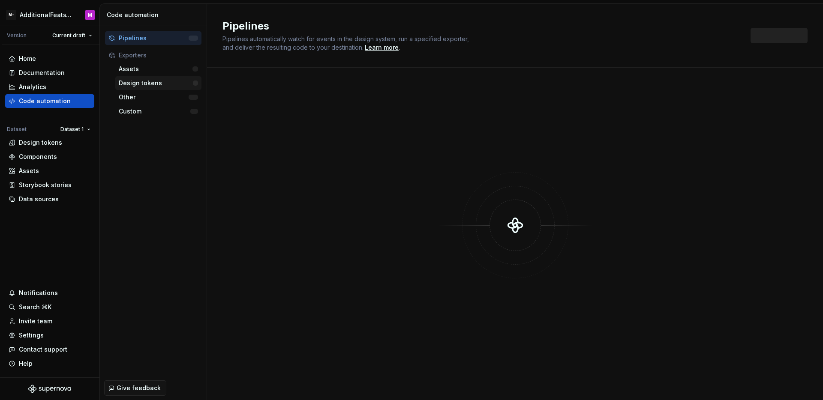
click at [141, 85] on div "Design tokens" at bounding box center [156, 83] width 74 height 9
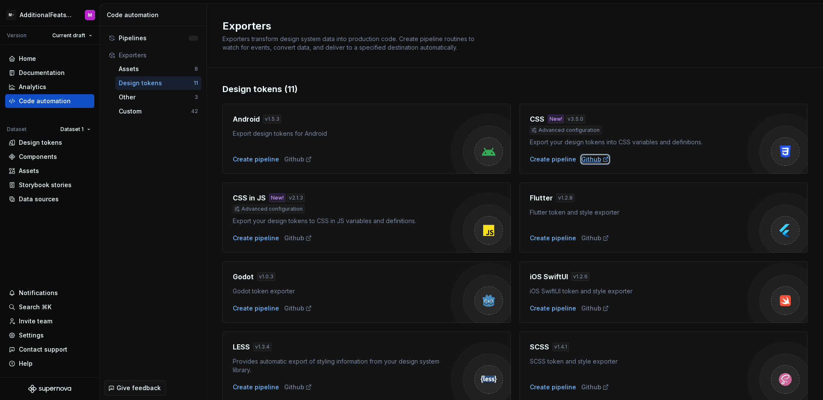
click at [586, 159] on div "Github" at bounding box center [595, 159] width 28 height 9
click at [51, 142] on div "Design tokens" at bounding box center [40, 142] width 43 height 9
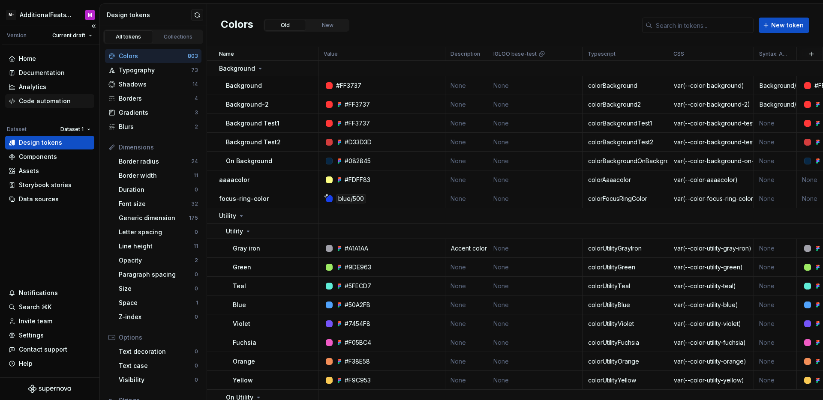
click at [57, 97] on div "Code automation" at bounding box center [45, 101] width 52 height 9
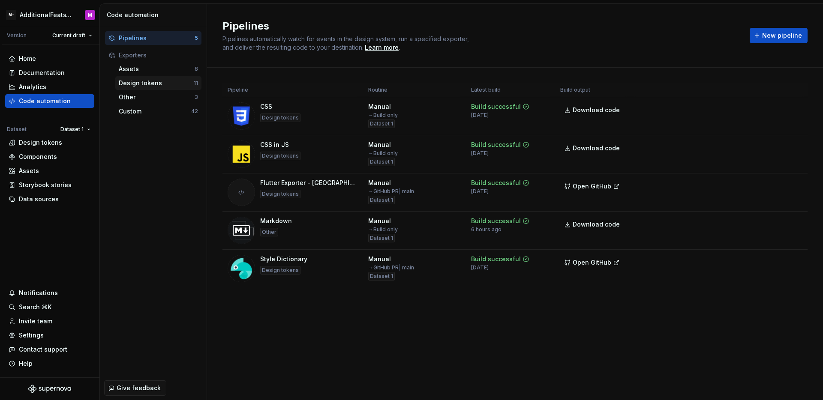
click at [160, 81] on div "Design tokens" at bounding box center [156, 83] width 75 height 9
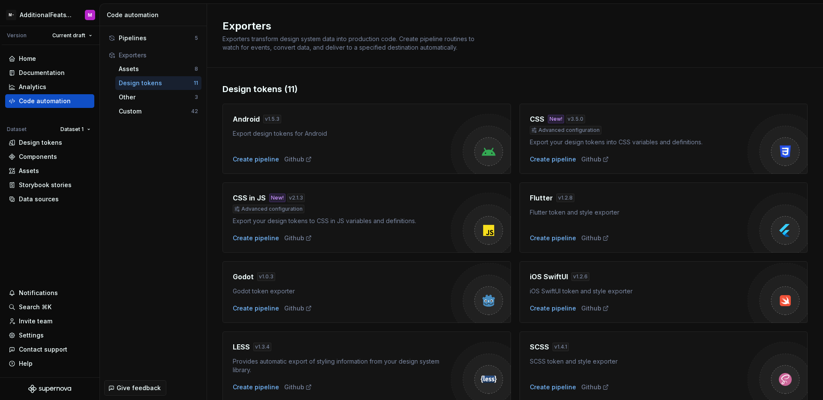
click at [540, 153] on div "CSS New! v 3.5.0 Advanced configuration Export your design tokens into CSS vari…" at bounding box center [639, 139] width 218 height 50
click at [541, 157] on div "Create pipeline" at bounding box center [553, 159] width 46 height 9
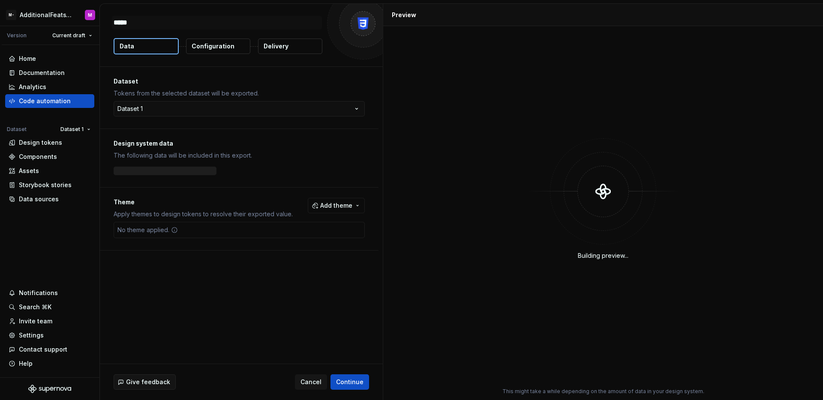
type textarea "*"
click at [351, 200] on button "Add theme" at bounding box center [336, 205] width 57 height 15
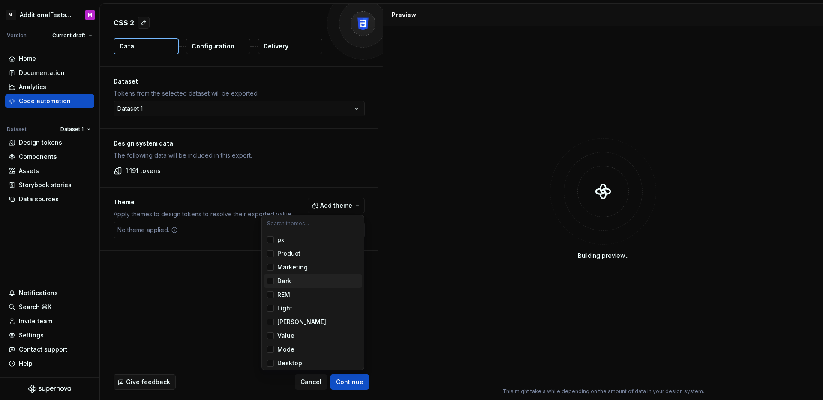
click at [270, 284] on div "Suggestions" at bounding box center [270, 281] width 7 height 7
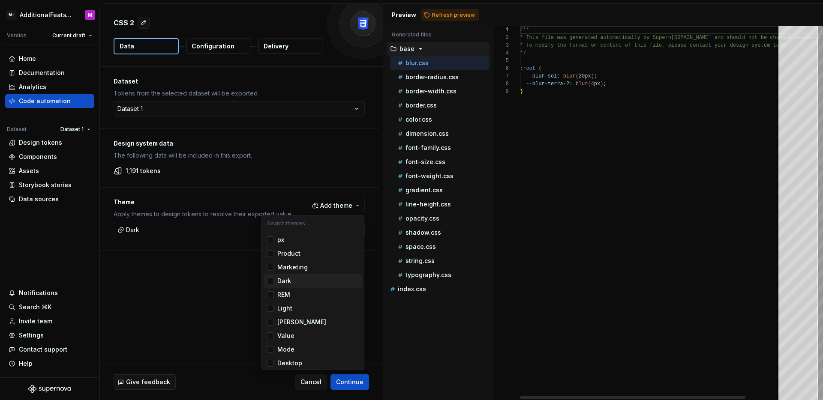
click at [198, 277] on html "M- AdditionalFeatsTest M Version Current draft Home Documentation Analytics Cod…" at bounding box center [411, 200] width 823 height 400
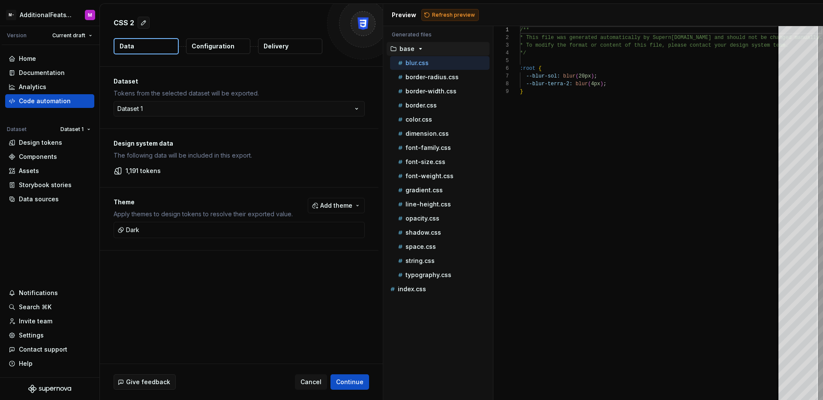
click at [438, 18] on span "Refresh preview" at bounding box center [453, 15] width 43 height 7
click at [420, 305] on p "index.css" at bounding box center [412, 303] width 28 height 7
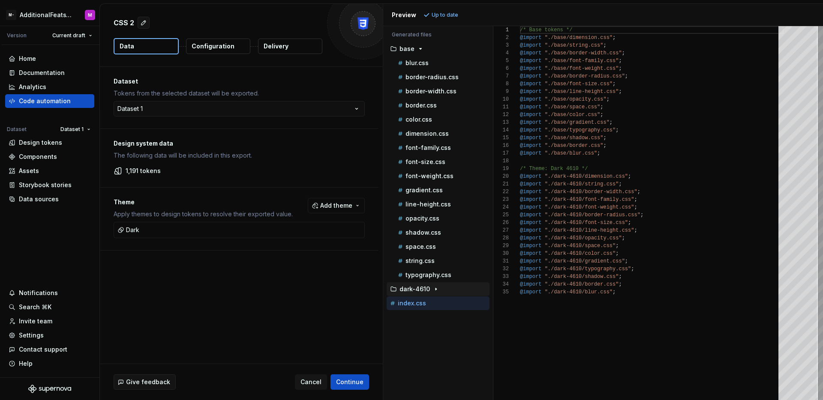
click at [426, 293] on button "dark-4610" at bounding box center [438, 289] width 103 height 9
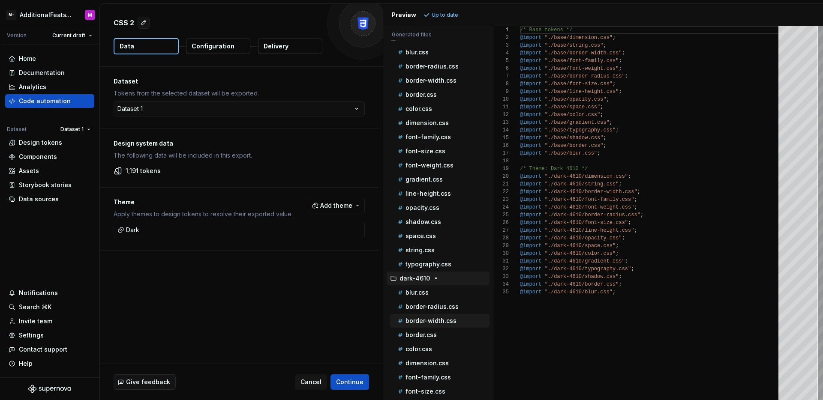
scroll to position [30, 0]
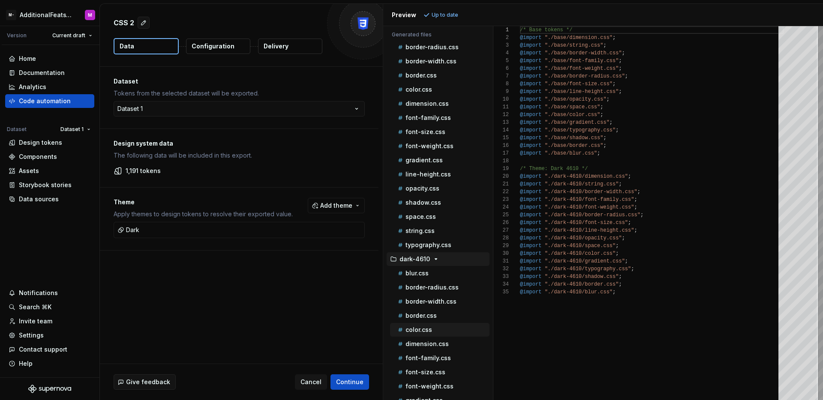
click at [440, 326] on div "color.css" at bounding box center [442, 330] width 93 height 9
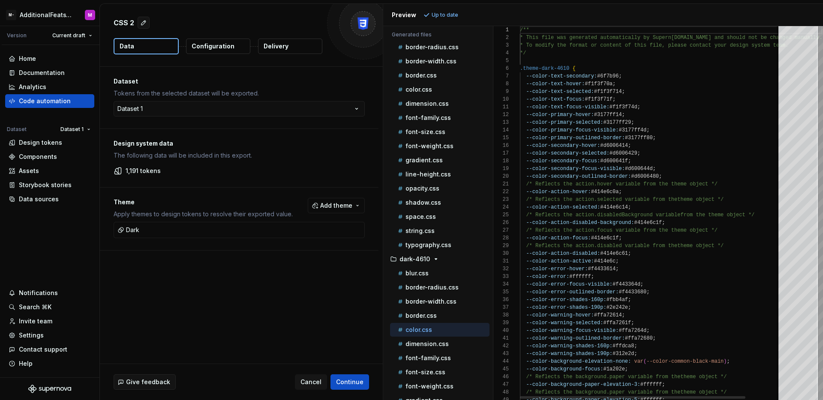
type textarea "**********"
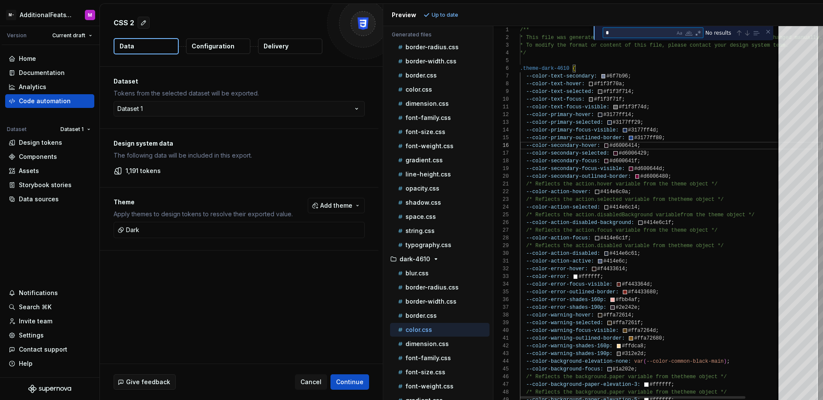
type textarea "**"
type textarea "**********"
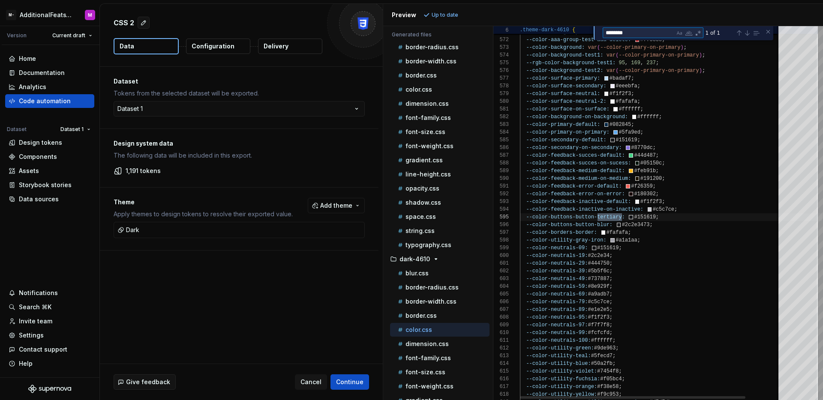
scroll to position [77, 102]
type textarea "********"
drag, startPoint x: 637, startPoint y: 216, endPoint x: 657, endPoint y: 218, distance: 19.9
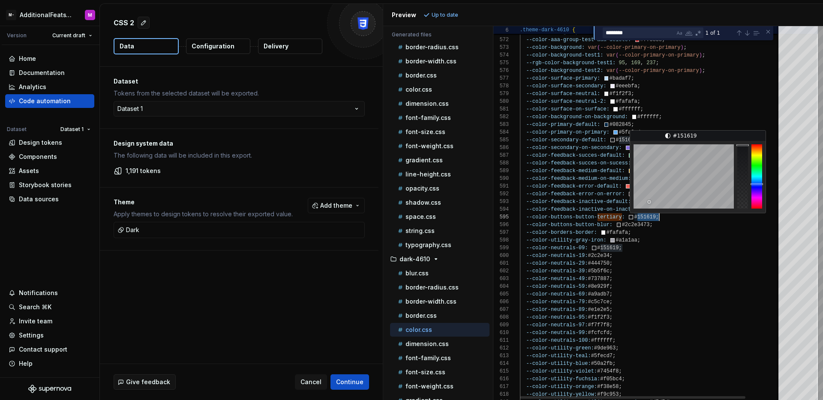
drag, startPoint x: 638, startPoint y: 216, endPoint x: 658, endPoint y: 218, distance: 19.8
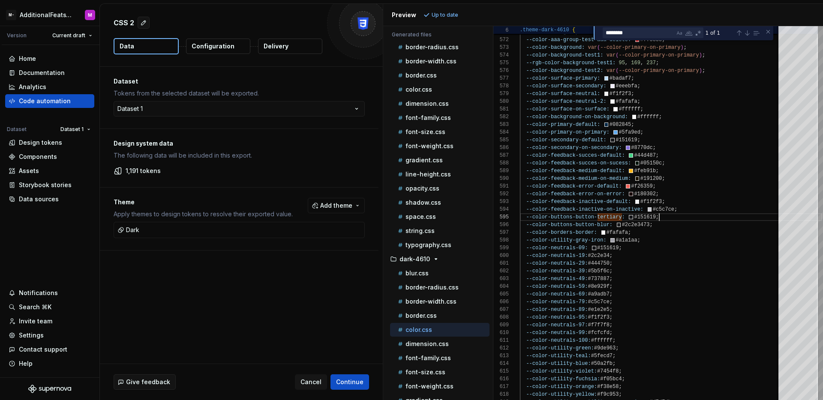
click at [213, 48] on p "Configuration" at bounding box center [213, 46] width 43 height 9
